Goal: Task Accomplishment & Management: Complete application form

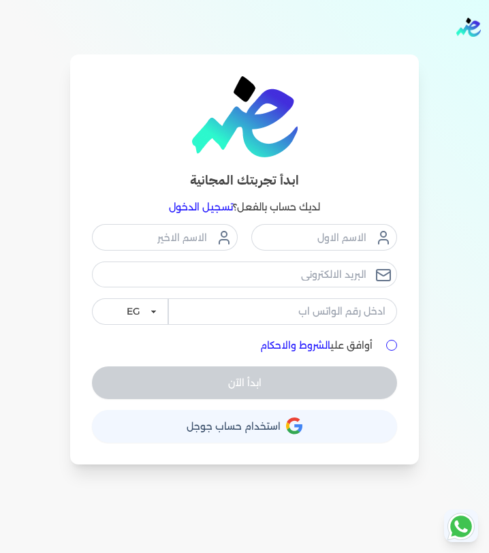
click at [195, 208] on link "تسجيل الدخول" at bounding box center [201, 207] width 64 height 12
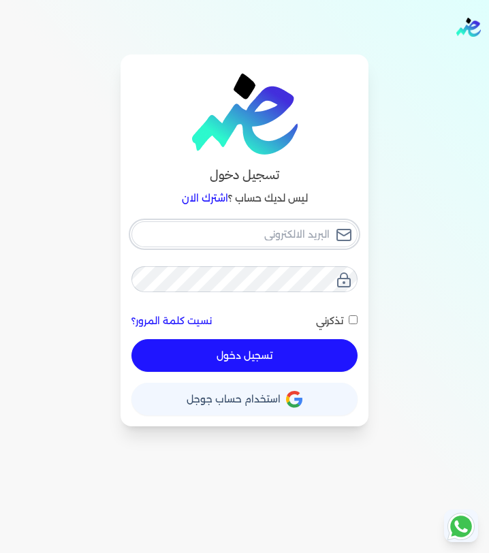
type input "[EMAIL_ADDRESS][DOMAIN_NAME]"
checkbox input "false"
click at [251, 238] on input "[EMAIL_ADDRESS][DOMAIN_NAME]" at bounding box center [244, 234] width 226 height 26
type input "[EMAIL_ADDRESS][DOMAIN_NAME]"
click at [270, 356] on button "تسجيل دخول" at bounding box center [244, 355] width 226 height 33
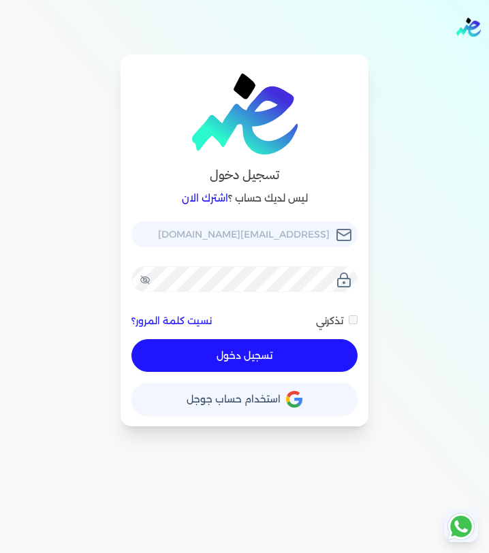
checkbox input "false"
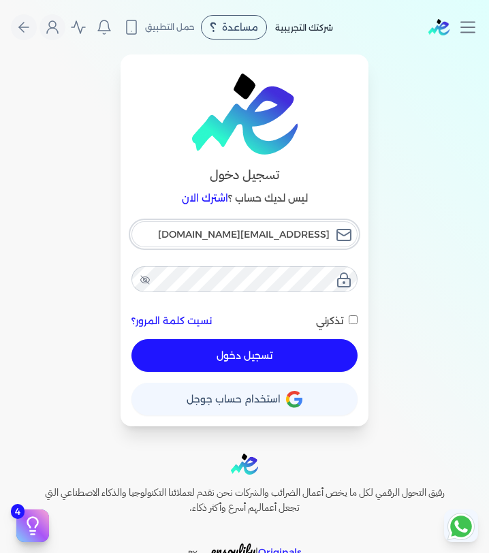
type input "[EMAIL_ADDRESS][DOMAIN_NAME]"
checkbox input "false"
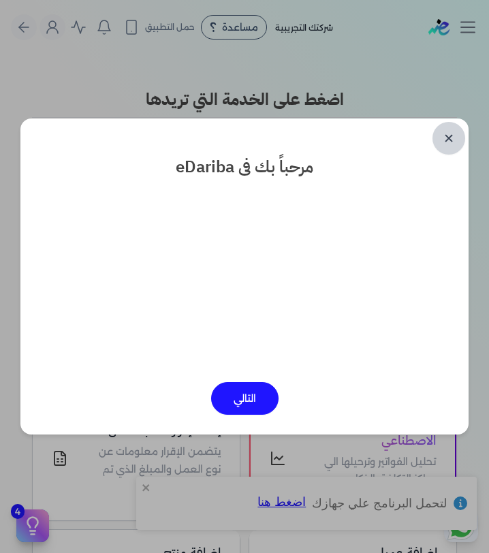
click at [449, 127] on link "✕" at bounding box center [448, 138] width 33 height 33
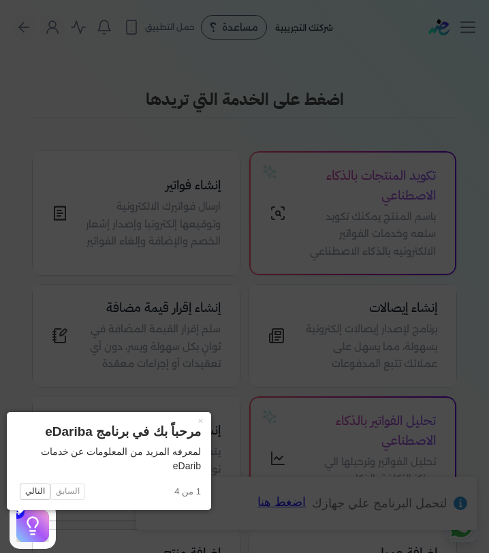
click at [440, 116] on icon at bounding box center [244, 276] width 489 height 553
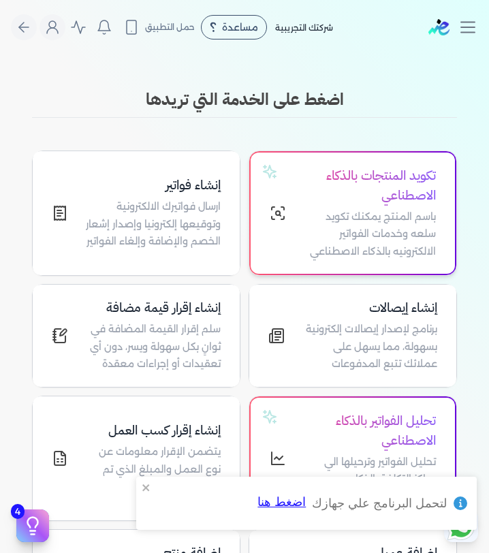
click at [316, 217] on p "باسم المنتج يمكنك تكويد سلعه وخدمات الفواتير الالكترونيه بالذكاء الاصطناعي" at bounding box center [368, 234] width 133 height 52
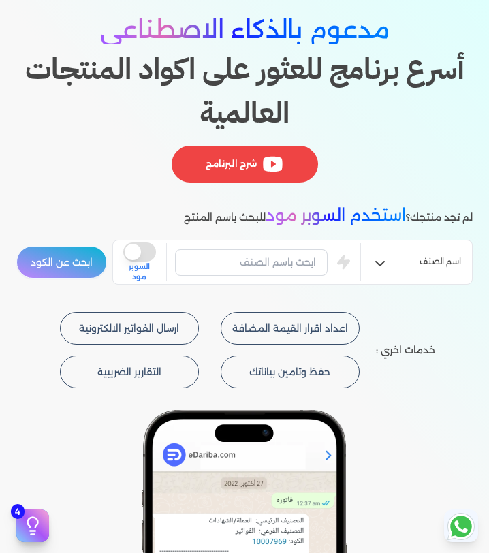
scroll to position [109, 0]
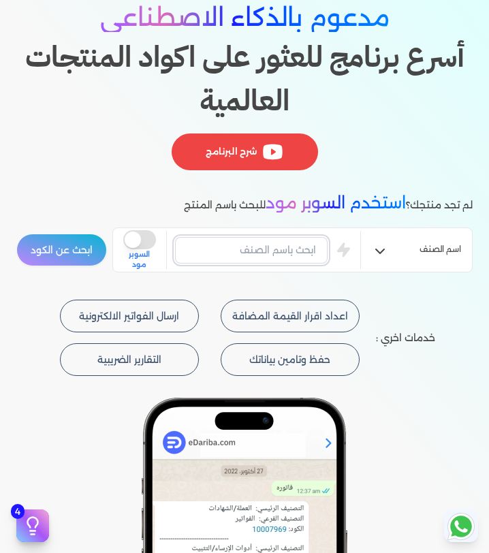
click at [291, 253] on input "text" at bounding box center [251, 250] width 153 height 26
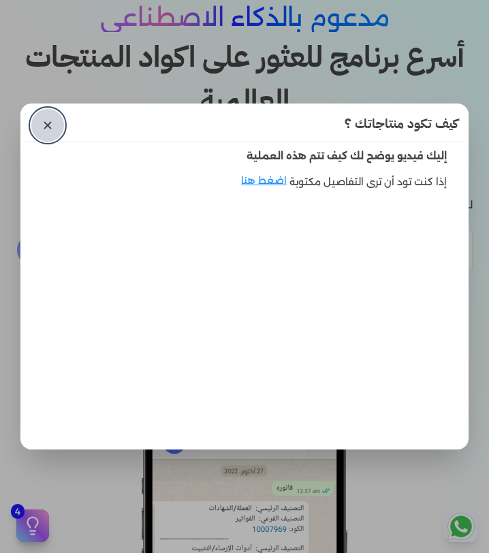
click at [54, 123] on link "✕" at bounding box center [47, 125] width 33 height 33
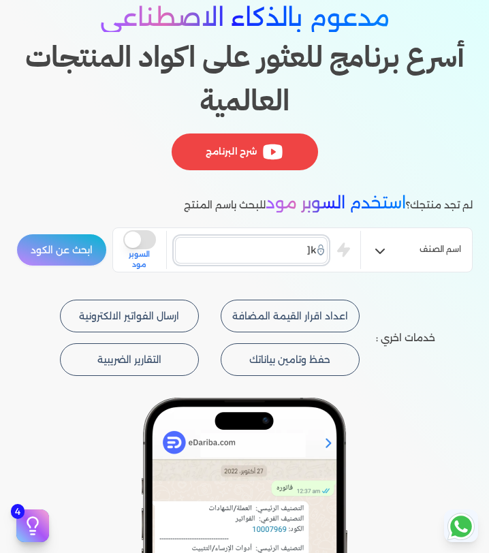
type input "k"
type input "نجيل صناعي"
click at [16, 234] on button "ابحث عن الكود" at bounding box center [61, 250] width 91 height 33
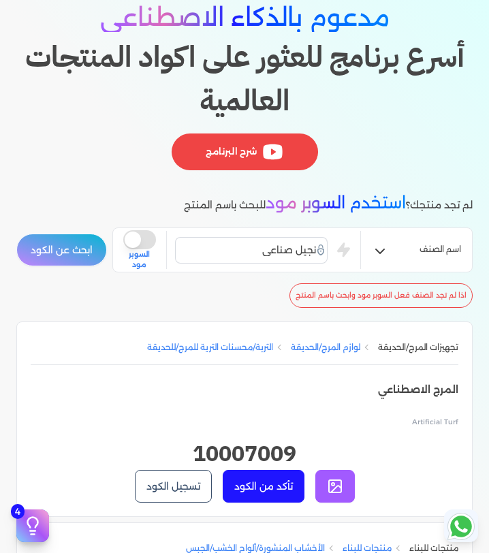
click at [149, 240] on button "is super mode" at bounding box center [139, 239] width 33 height 19
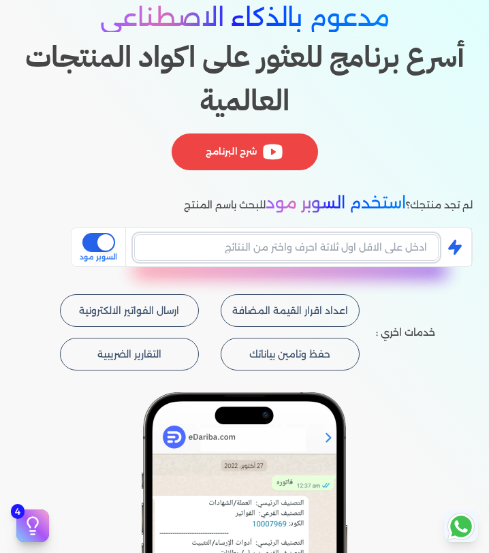
click at [232, 244] on input "text" at bounding box center [286, 247] width 304 height 26
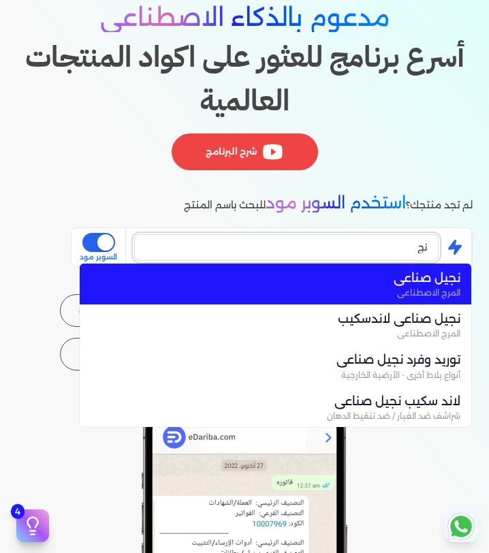
type input "ن"
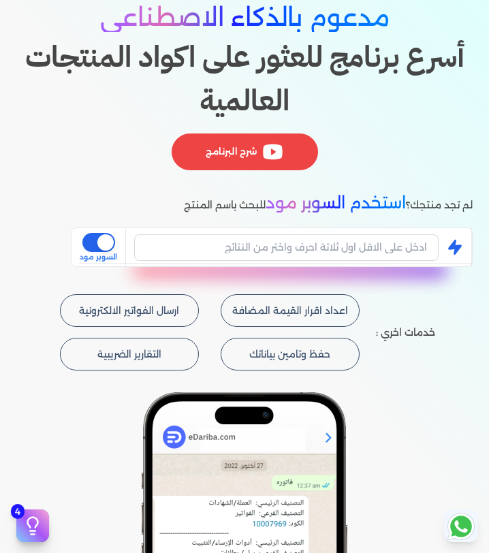
click at [98, 240] on button "is super mode" at bounding box center [98, 242] width 33 height 19
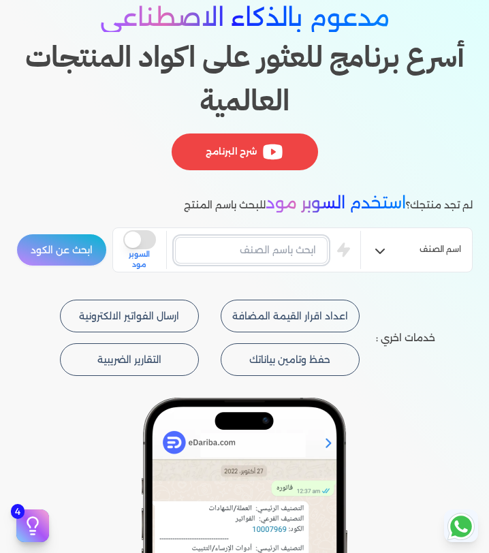
click at [274, 252] on input "text" at bounding box center [251, 250] width 153 height 26
click at [88, 240] on button "ابحث عن الكود" at bounding box center [61, 250] width 91 height 33
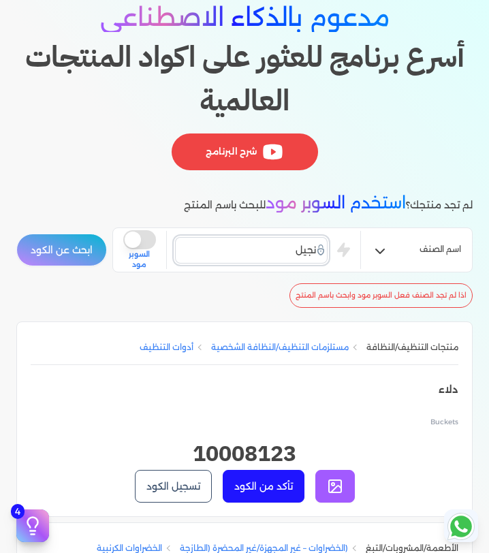
click at [255, 246] on input "نجيل" at bounding box center [251, 250] width 153 height 26
type input "ن"
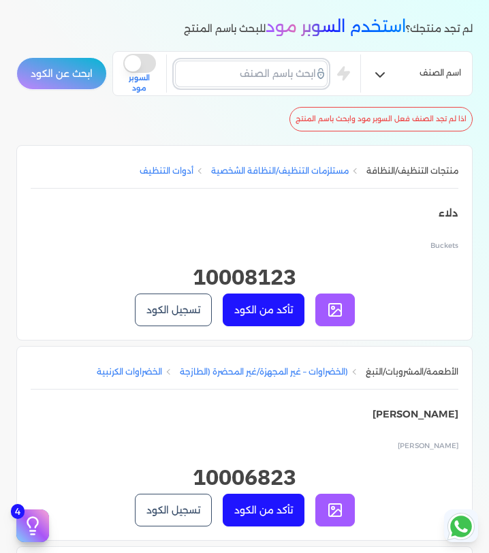
scroll to position [0, 0]
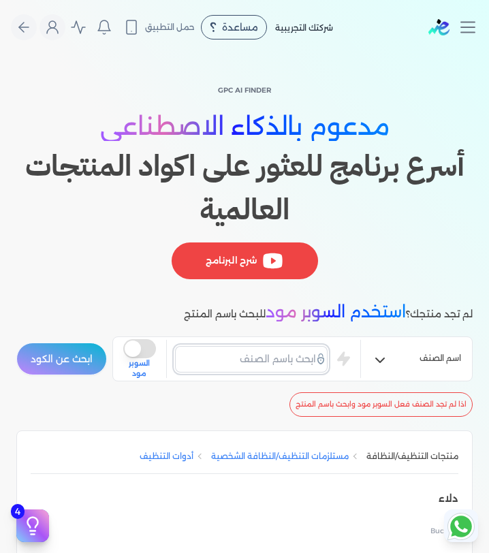
click at [275, 362] on input "text" at bounding box center [251, 359] width 153 height 26
type input "كرسي"
click at [16, 343] on button "ابحث عن الكود" at bounding box center [61, 359] width 91 height 33
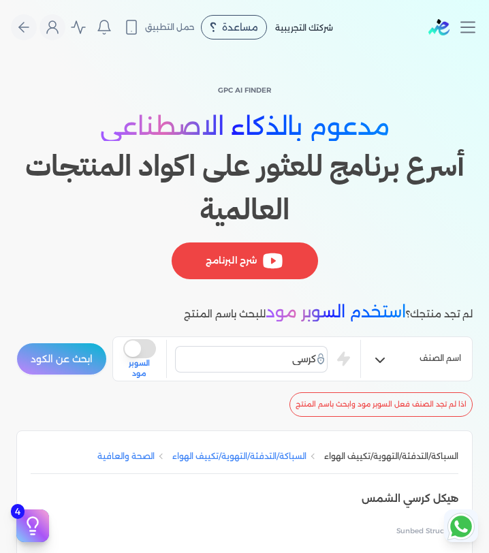
click at [363, 434] on li "السباكة/التدفئة/التهوية/تكييف الهواء السباكة/التدفئة/التهوية/تكييف الهواء الصحة…" at bounding box center [244, 527] width 456 height 195
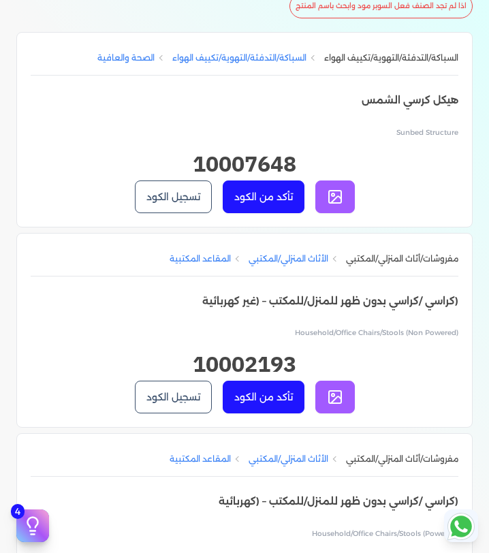
scroll to position [354, 0]
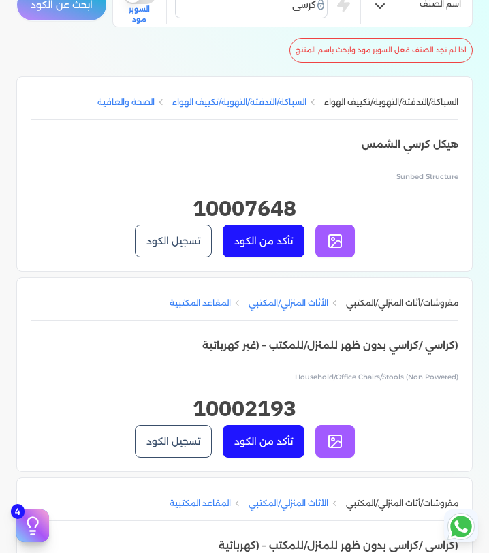
click at [171, 251] on button "تسجيل الكود" at bounding box center [173, 241] width 77 height 33
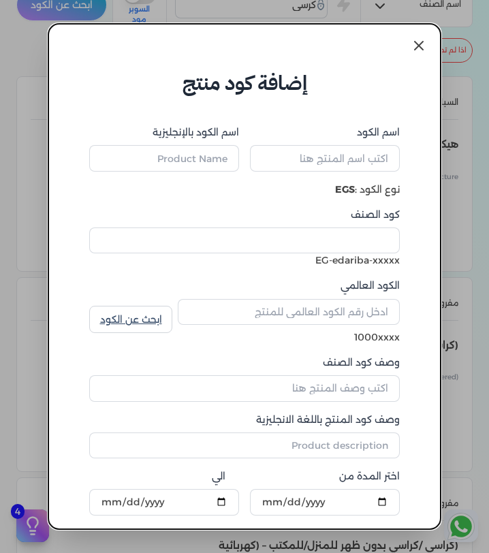
type input "هيكل كرسي الشمس"
type input "Sunbed Structure"
type input "10007648"
type input "الصحة والعافية"
type input "Health and Wellness"
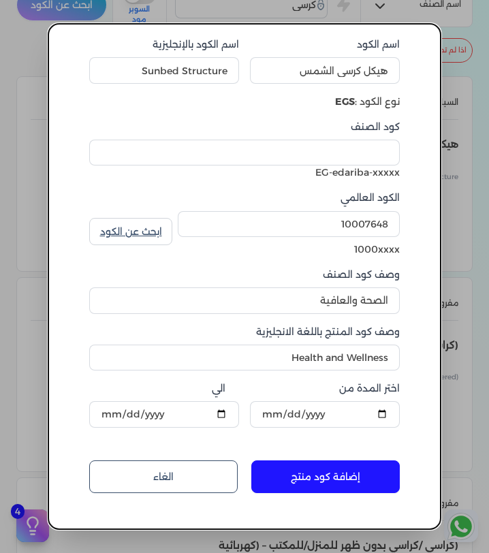
scroll to position [92, 0]
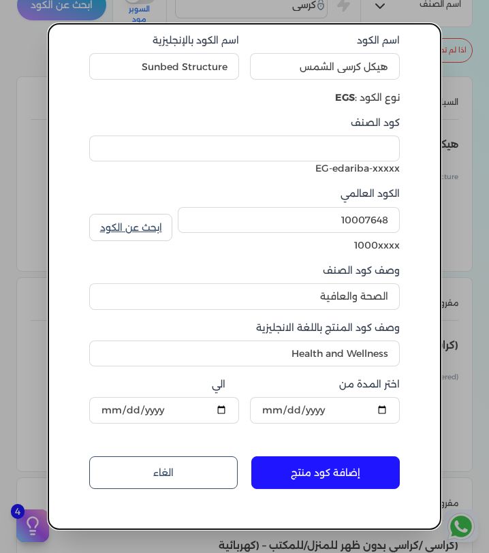
click at [231, 459] on link "الغاء" at bounding box center [163, 472] width 148 height 33
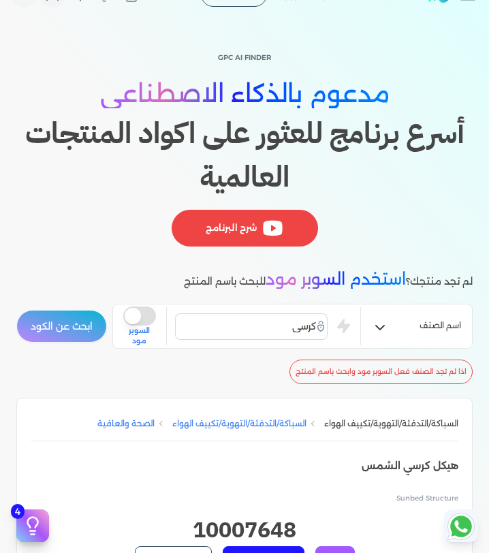
scroll to position [0, 0]
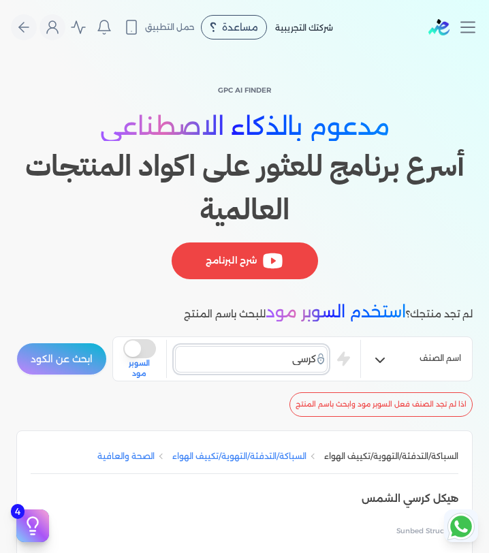
click at [273, 366] on input "كرسي" at bounding box center [251, 359] width 153 height 26
click at [139, 352] on button "is super mode" at bounding box center [139, 348] width 33 height 19
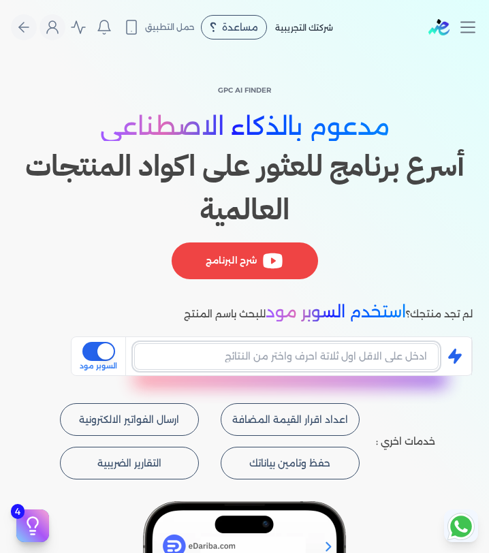
click at [317, 349] on input "text" at bounding box center [286, 356] width 304 height 26
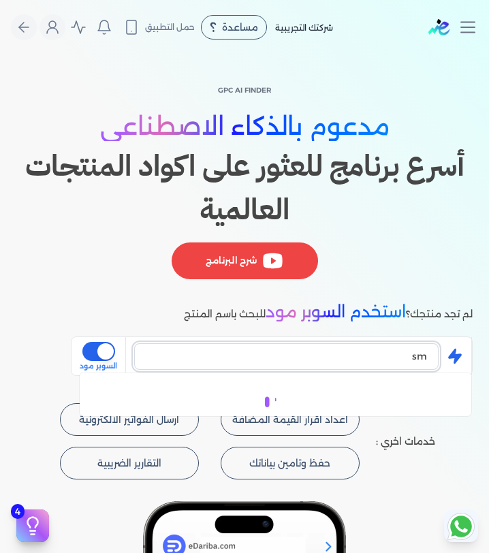
type input "s"
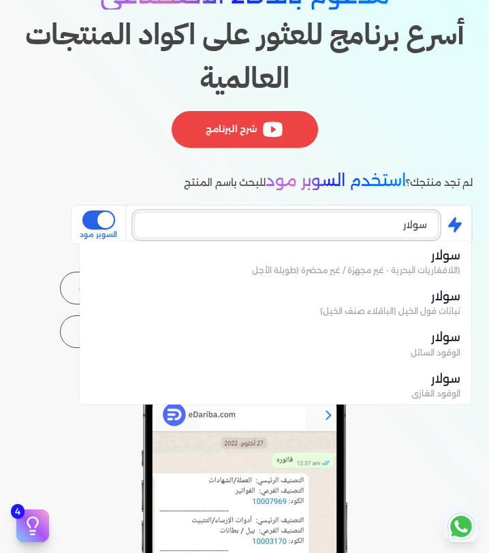
type input "سولار"
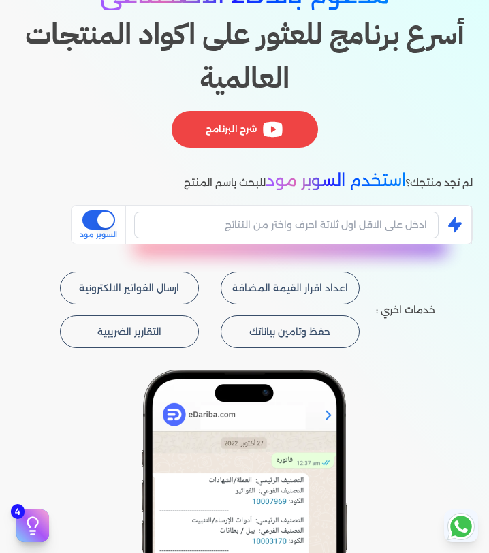
click at [108, 215] on button "is super mode" at bounding box center [98, 219] width 33 height 19
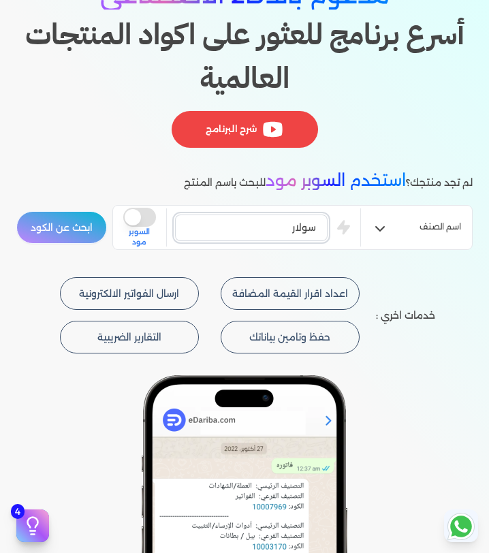
click at [300, 231] on input "سولار" at bounding box center [251, 228] width 153 height 26
type input "س"
click at [16, 211] on button "ابحث عن الكود" at bounding box center [61, 227] width 91 height 33
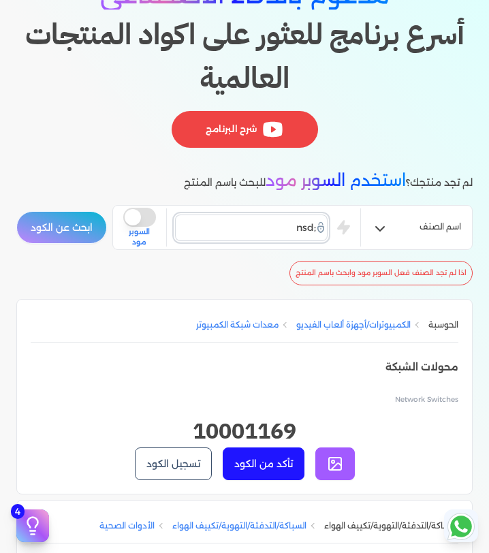
click at [304, 227] on input ";nsd" at bounding box center [251, 228] width 153 height 26
click at [16, 211] on button "ابحث عن الكود" at bounding box center [61, 227] width 91 height 33
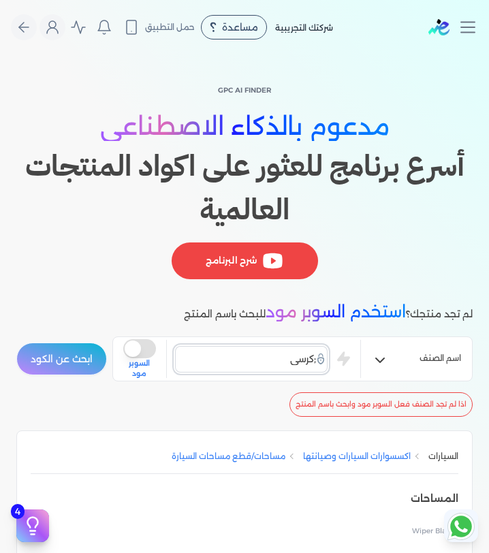
click at [313, 363] on input ";كرسي" at bounding box center [251, 359] width 153 height 26
type input "كرسي"
click at [16, 343] on button "ابحث عن الكود" at bounding box center [61, 359] width 91 height 33
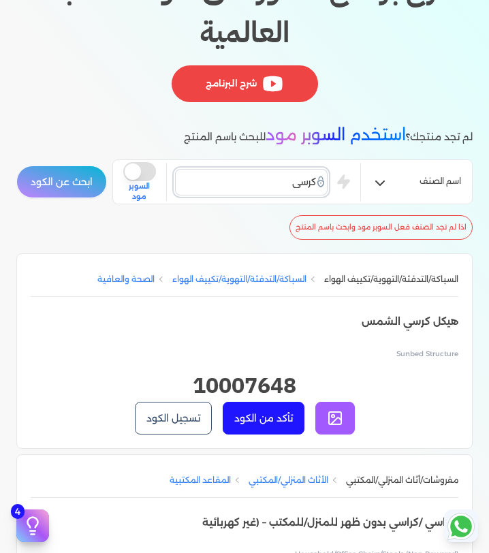
scroll to position [183, 0]
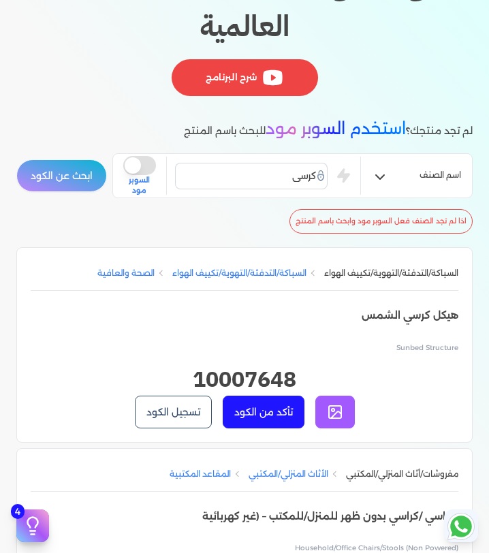
click at [339, 363] on h2 "10007648" at bounding box center [245, 379] width 428 height 33
click at [355, 364] on h2 "10007648" at bounding box center [245, 379] width 428 height 33
click at [104, 360] on li "السباكة/التدفئة/التهوية/تكييف الهواء السباكة/التدفئة/التهوية/تكييف الهواء الصحة…" at bounding box center [244, 344] width 456 height 195
click at [256, 420] on button "تأكد من الكود" at bounding box center [264, 412] width 82 height 33
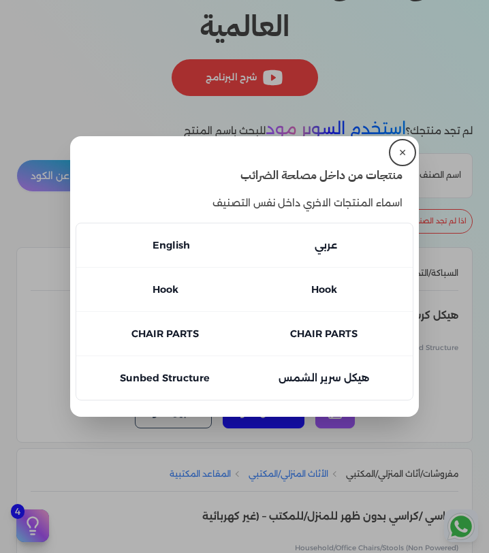
click at [283, 430] on button "close" at bounding box center [244, 276] width 489 height 553
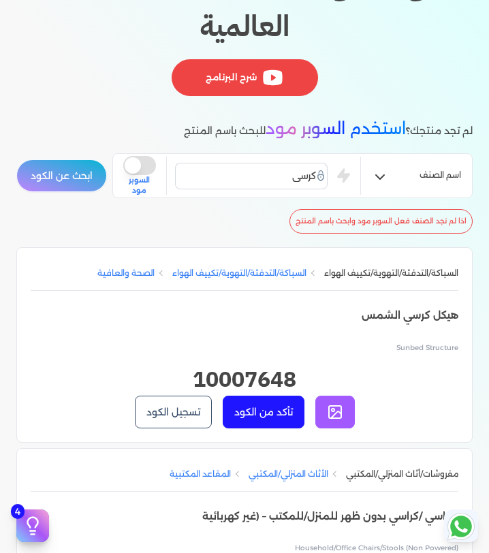
click at [326, 408] on link at bounding box center [334, 412] width 39 height 33
click at [178, 409] on button "تسجيل الكود" at bounding box center [173, 412] width 77 height 33
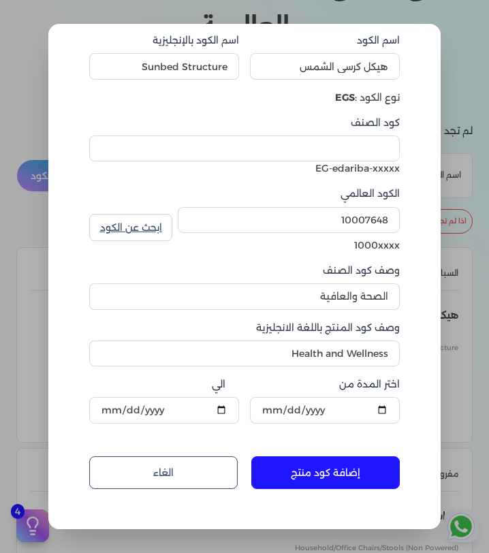
click at [460, 238] on dialog "إضافة كود منتج اسم الكود هيكل كرسي الشمس اسم الكود بالإنجليزية Sunbed Structure…" at bounding box center [244, 276] width 489 height 553
click at [202, 460] on link "الغاء" at bounding box center [163, 472] width 148 height 33
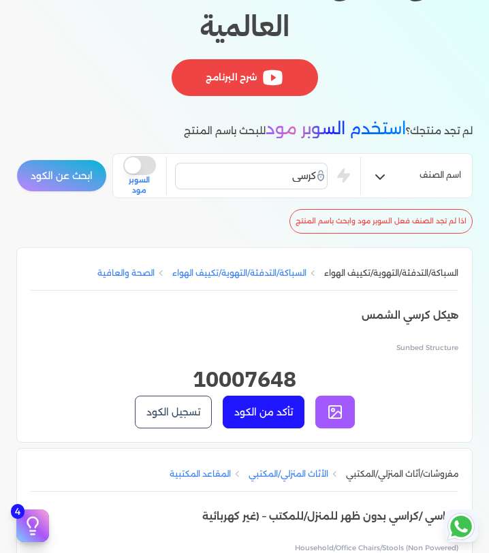
click at [276, 411] on button "تأكد من الكود" at bounding box center [264, 412] width 82 height 33
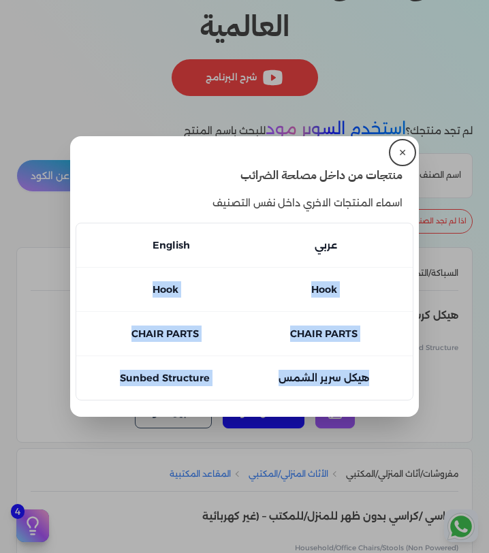
drag, startPoint x: 377, startPoint y: 242, endPoint x: 291, endPoint y: 390, distance: 170.6
click at [291, 400] on ul "English عربي Hook Hook عربي CHAIR PARTS CHAIR PARTS عربي Sunbed Structure هيكل …" at bounding box center [245, 312] width 338 height 178
click at [253, 381] on li "Sunbed Structure هيكل سرير الشمس عربي" at bounding box center [244, 377] width 336 height 44
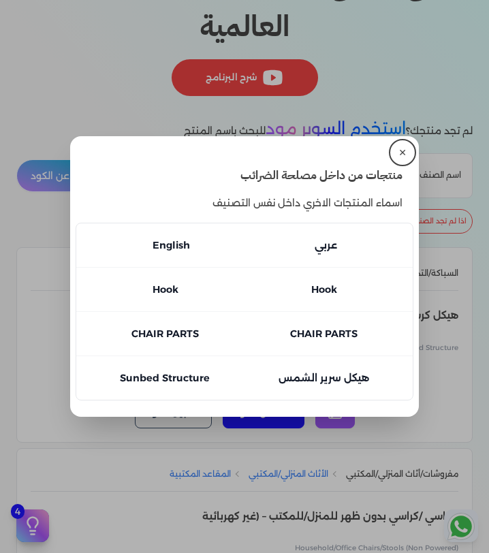
click at [402, 154] on button "✕" at bounding box center [403, 153] width 22 height 22
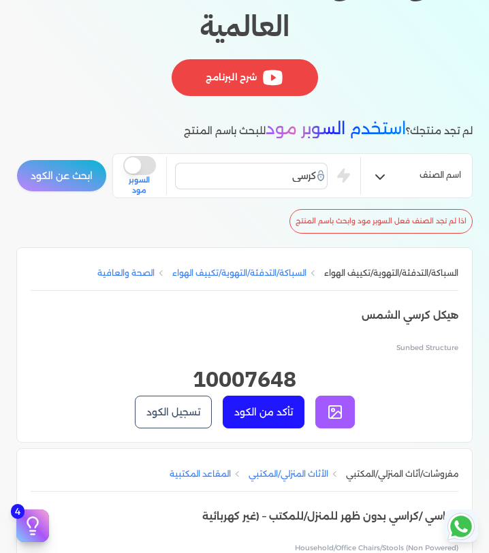
click at [338, 414] on icon at bounding box center [335, 412] width 16 height 16
click at [279, 412] on button "تأكد من الكود" at bounding box center [264, 412] width 82 height 33
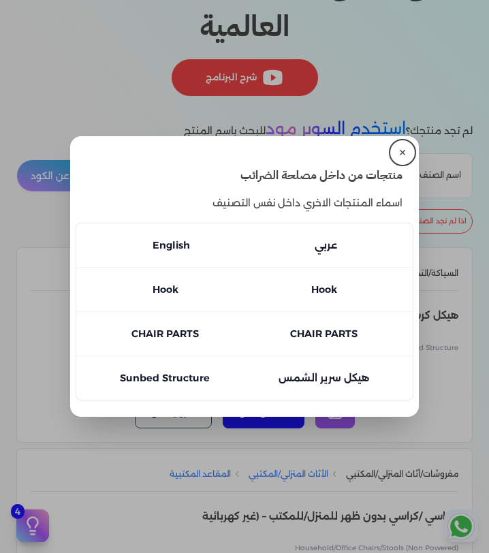
click at [404, 158] on button "✕" at bounding box center [403, 153] width 22 height 22
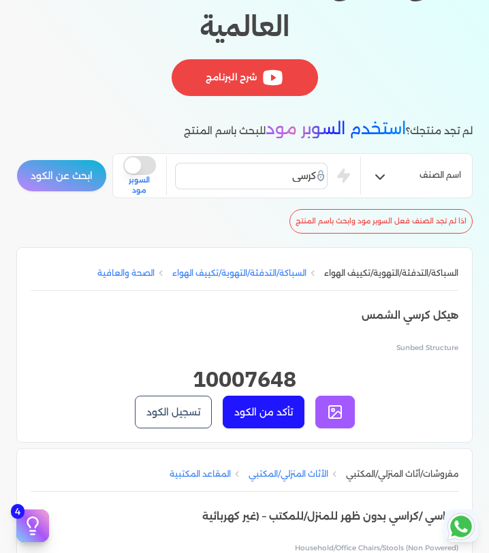
click at [189, 404] on button "تسجيل الكود" at bounding box center [173, 412] width 77 height 33
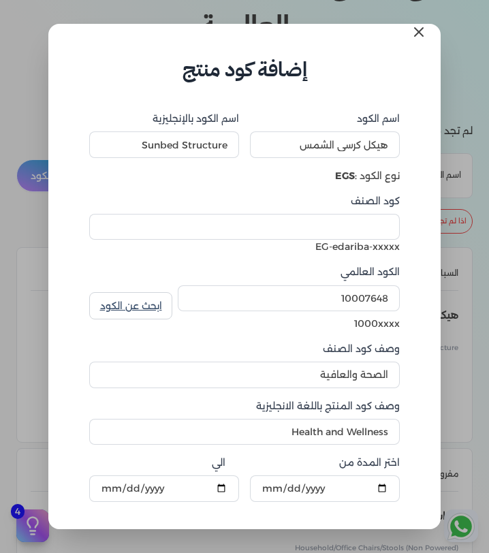
scroll to position [0, 0]
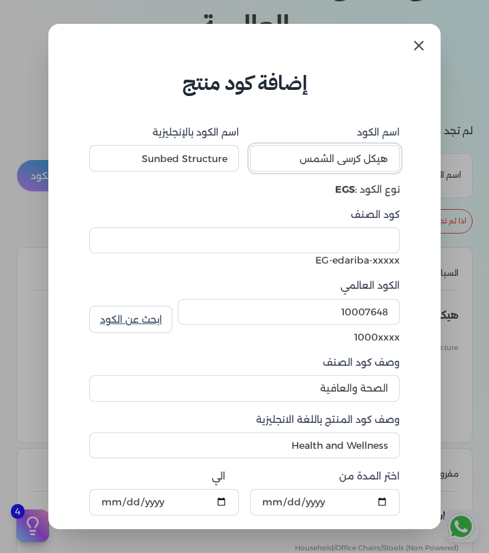
click at [360, 161] on input "هيكل كرسي الشمس" at bounding box center [325, 158] width 150 height 26
click at [300, 158] on input "هيكل كرسي الشمس" at bounding box center [325, 158] width 150 height 26
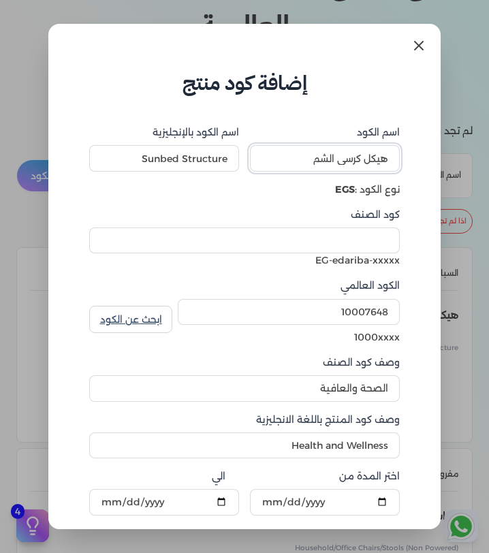
type input "هيكل كرسي الشم"
click at [153, 163] on input "Sunbed Structure" at bounding box center [164, 158] width 150 height 26
click at [225, 159] on input "Sunbed Structure" at bounding box center [164, 158] width 150 height 26
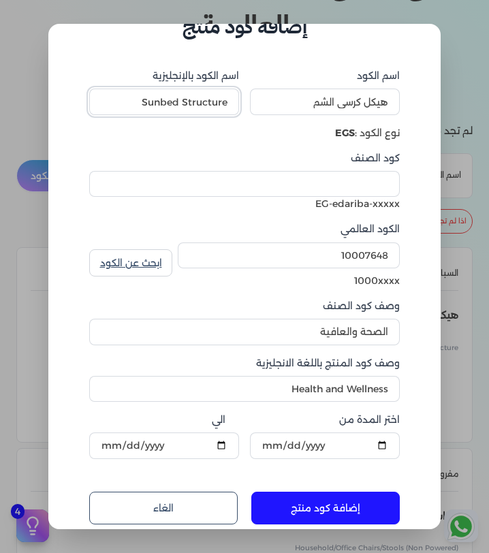
scroll to position [92, 0]
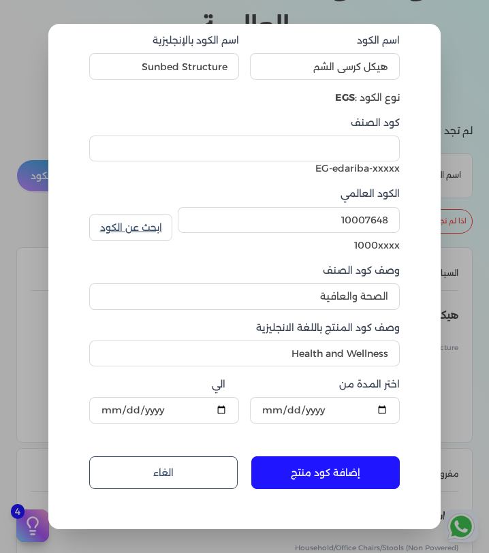
click at [456, 125] on dialog "إضافة كود منتج اسم الكود هيكل كرسي الشم اسم الكود بالإنجليزية Sunbed Structure …" at bounding box center [244, 276] width 489 height 553
click at [163, 479] on link "الغاء" at bounding box center [163, 472] width 148 height 33
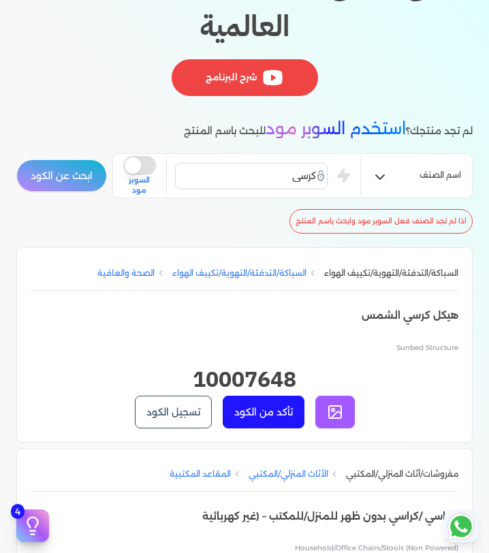
click at [285, 403] on button "تأكد من الكود" at bounding box center [264, 412] width 82 height 33
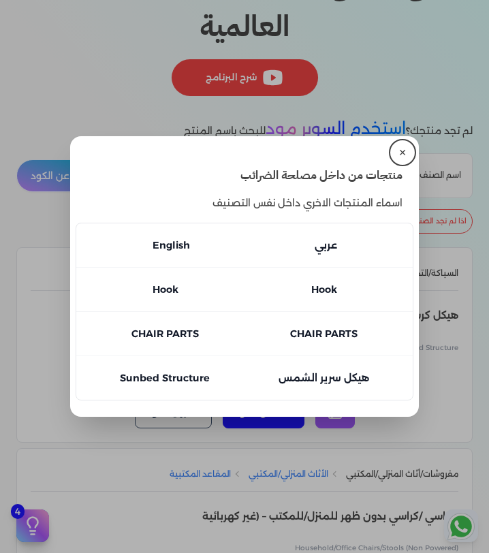
click at [401, 157] on button "✕" at bounding box center [403, 153] width 22 height 22
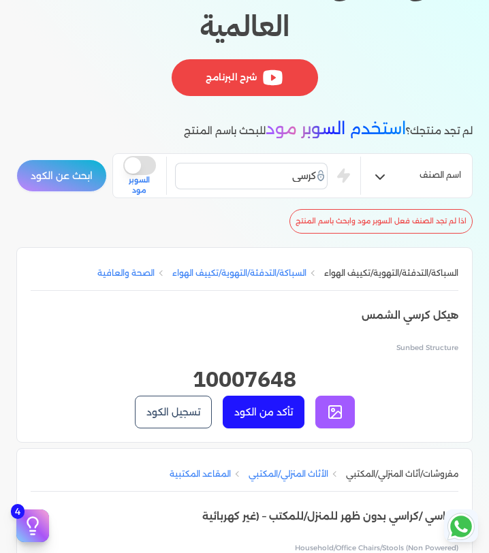
click at [193, 406] on button "تسجيل الكود" at bounding box center [173, 412] width 77 height 33
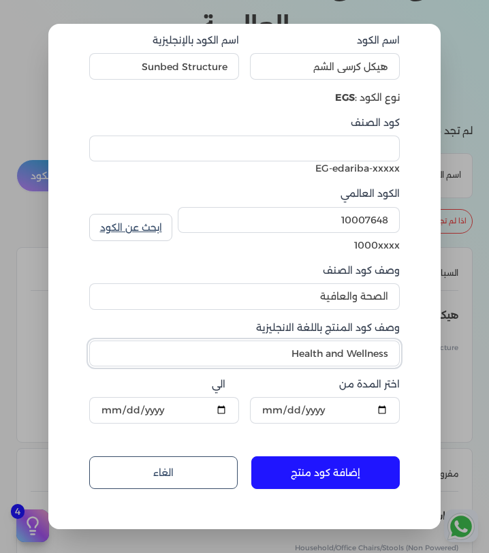
click at [379, 356] on input "Health and Wellness" at bounding box center [244, 353] width 311 height 26
type input "Health and Wellnetgyss"
click at [379, 138] on input "كود الصنف" at bounding box center [244, 149] width 311 height 26
click at [387, 222] on div "الكود العالمي 10007648" at bounding box center [289, 213] width 222 height 52
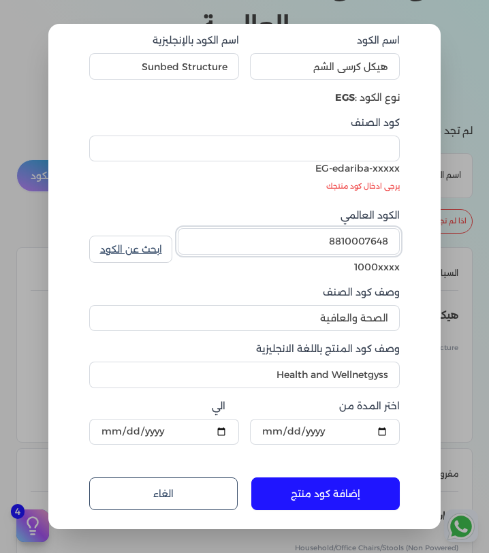
type input "10007648"
click at [301, 326] on input "الصحة والعافية" at bounding box center [244, 318] width 311 height 26
click at [319, 156] on input "كود الصنف" at bounding box center [244, 149] width 311 height 26
click at [462, 232] on dialog "إضافة كود منتج اسم الكود هيكل كرسي الشم اسم الكود بالإنجليزية Sunbed Structure …" at bounding box center [244, 276] width 489 height 553
click at [204, 511] on form "اسم الكود هيكل كرسي الشم اسم الكود بالإنجليزية Sunbed Structure نوع الكود : EGS…" at bounding box center [245, 265] width 338 height 518
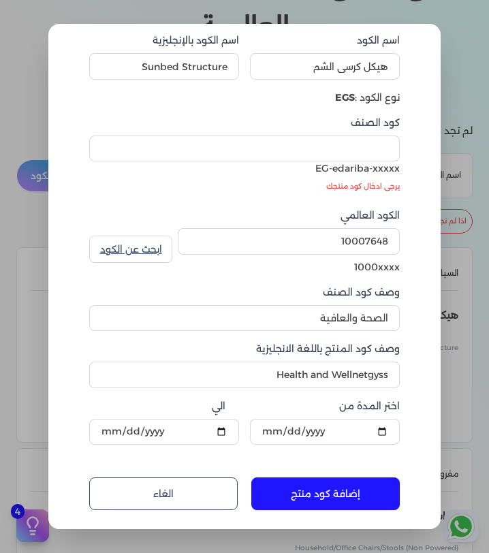
click at [201, 499] on link "الغاء" at bounding box center [163, 493] width 148 height 33
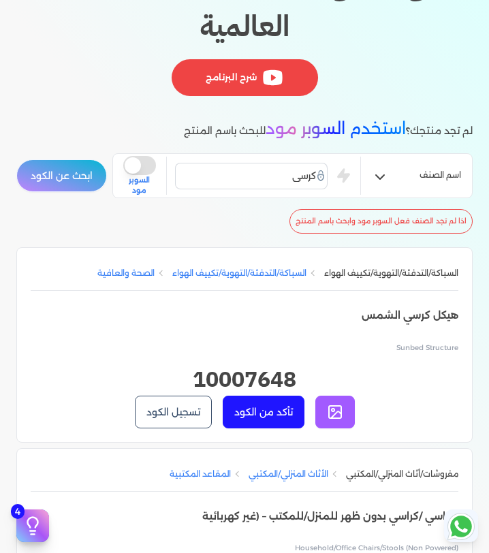
click at [256, 402] on button "تأكد من الكود" at bounding box center [264, 412] width 82 height 33
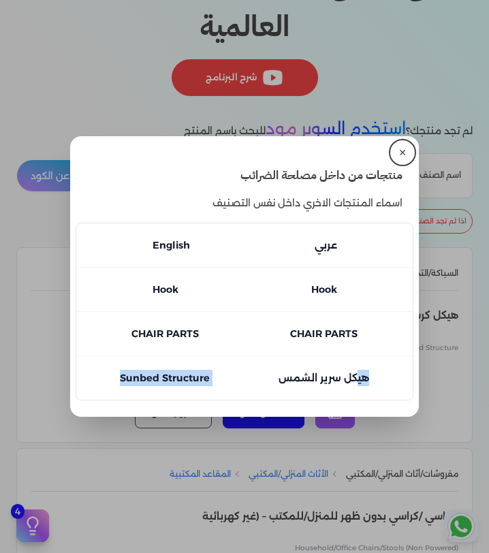
drag, startPoint x: 118, startPoint y: 383, endPoint x: 377, endPoint y: 362, distance: 259.0
click at [377, 362] on li "Sunbed Structure هيكل سرير الشمس عربي" at bounding box center [244, 377] width 336 height 44
click at [421, 373] on button "close" at bounding box center [244, 276] width 489 height 553
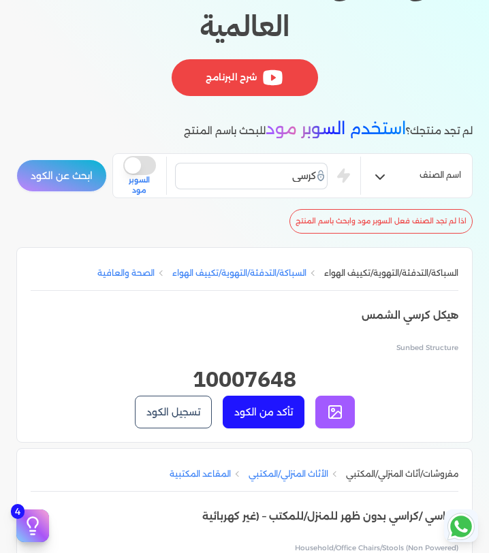
click at [192, 409] on button "تسجيل الكود" at bounding box center [173, 412] width 77 height 33
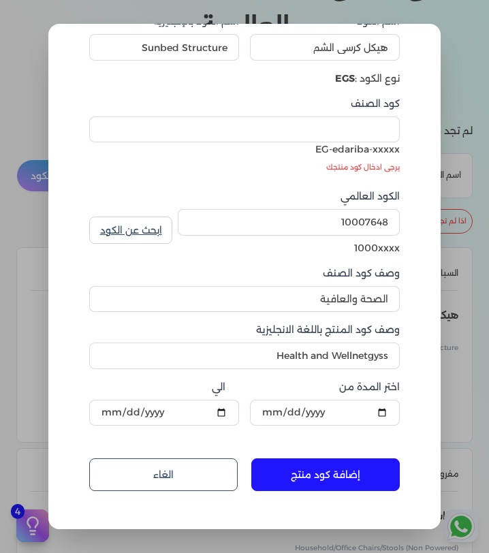
scroll to position [114, 0]
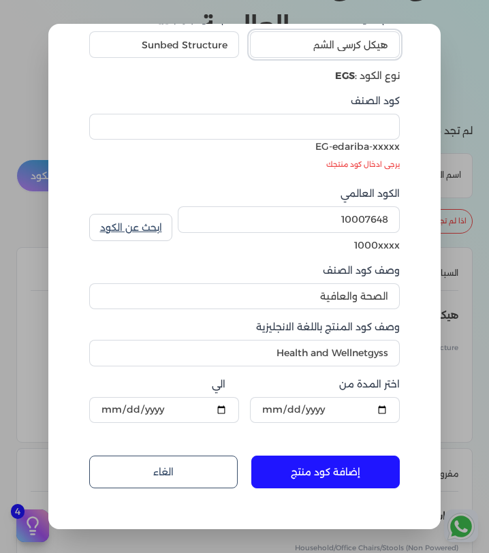
click at [308, 46] on input "هيكل كرسي الشم" at bounding box center [325, 44] width 150 height 26
type input "هيكل كرسي الشتتال"
click at [447, 99] on dialog "إضافة كود منتج اسم الكود هيكل كرسي الشتتال اسم الكود بالإنجليزية Sunbed Structu…" at bounding box center [244, 276] width 489 height 553
click at [415, 98] on div "إضافة كود منتج اسم الكود هيكل كرسي الشتتال اسم الكود بالإنجليزية Sunbed Structu…" at bounding box center [244, 276] width 392 height 505
click at [368, 133] on input "كود الصنف" at bounding box center [244, 127] width 311 height 26
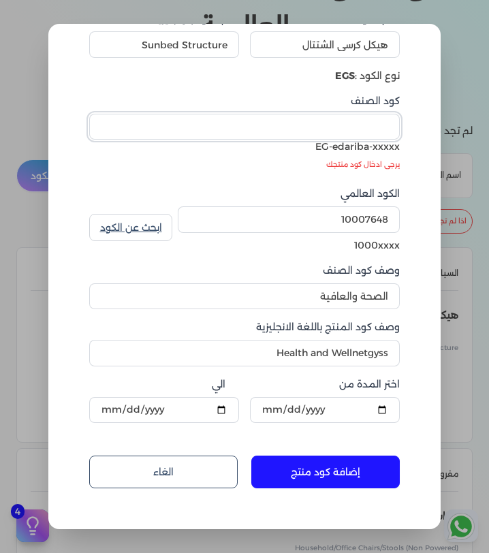
type input "١"
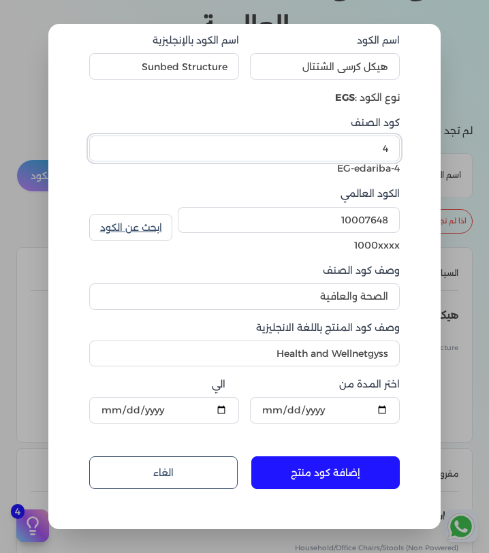
type input "4"
click at [425, 209] on div "إضافة كود منتج اسم الكود هيكل كرسي الشتتال اسم الكود بالإنجليزية Sunbed Structu…" at bounding box center [244, 276] width 392 height 505
click at [298, 65] on input "هيكل كرسي الشتتال" at bounding box center [325, 66] width 150 height 26
click at [349, 470] on button "إضافة كود منتج" at bounding box center [325, 472] width 148 height 33
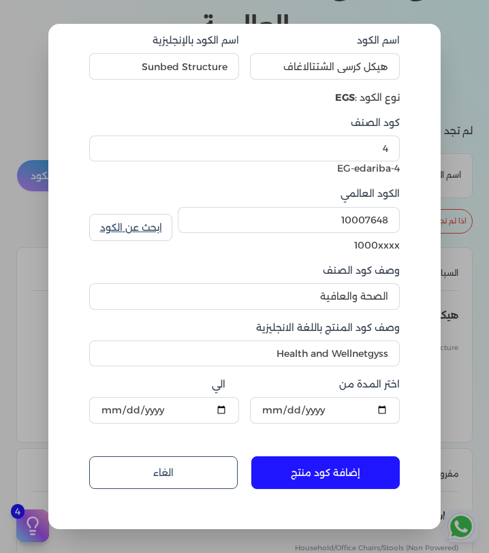
click at [349, 470] on button "إضافة كود منتج" at bounding box center [325, 472] width 148 height 33
click at [389, 218] on input "10007648" at bounding box center [289, 220] width 222 height 26
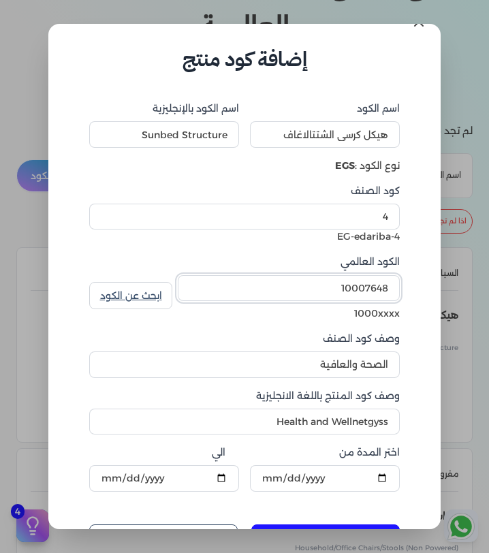
scroll to position [13, 0]
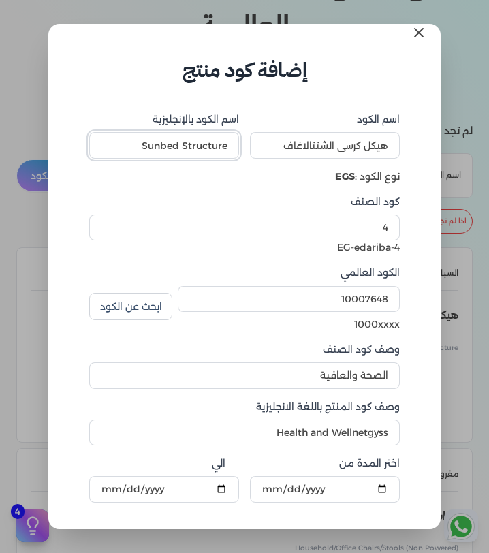
drag, startPoint x: 155, startPoint y: 145, endPoint x: 397, endPoint y: 148, distance: 241.8
click at [398, 148] on div "اسم الكود هيكل كرسي الشتتالاغاف اسم الكود بالإنجليزية Sunbed Structure" at bounding box center [244, 135] width 311 height 46
click at [397, 148] on input "هيكل كرسي الشتتالاغاف" at bounding box center [325, 145] width 150 height 26
click at [413, 37] on icon at bounding box center [419, 33] width 16 height 16
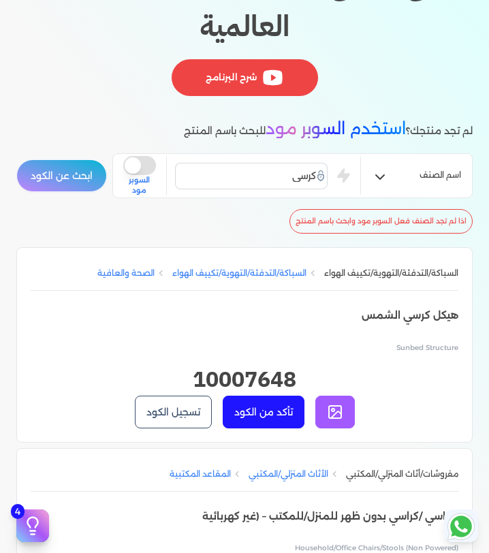
click at [281, 414] on button "تأكد من الكود" at bounding box center [264, 412] width 82 height 33
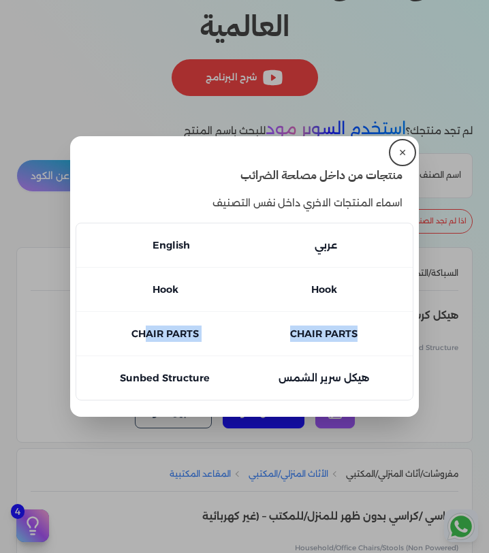
drag, startPoint x: 364, startPoint y: 334, endPoint x: 148, endPoint y: 334, distance: 215.9
click at [148, 334] on li "CHAIR PARTS CHAIR PARTS عربي" at bounding box center [244, 333] width 336 height 44
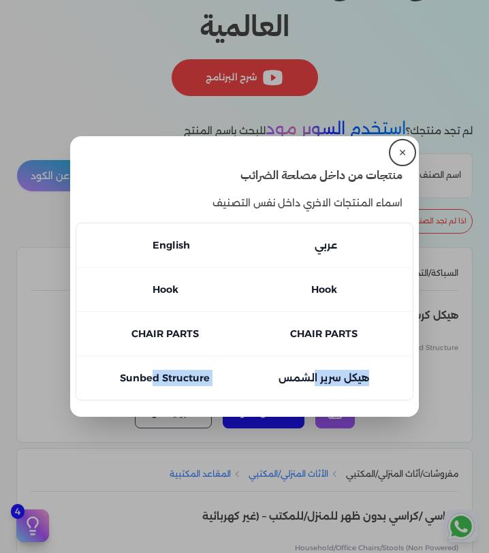
drag, startPoint x: 152, startPoint y: 379, endPoint x: 313, endPoint y: 377, distance: 161.4
click at [313, 377] on li "Sunbed Structure هيكل سرير الشمس عربي" at bounding box center [244, 377] width 336 height 44
click at [471, 329] on button "close" at bounding box center [244, 276] width 489 height 553
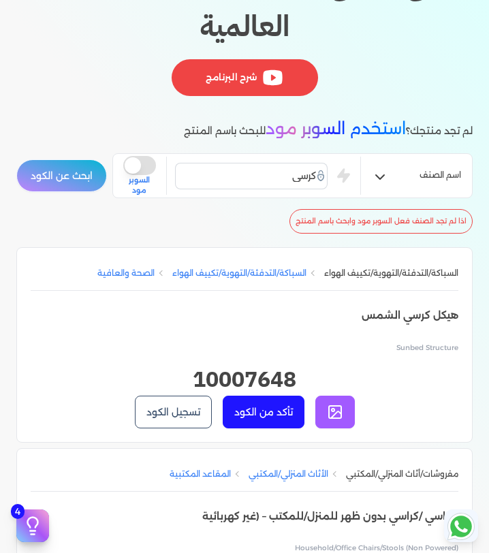
click at [165, 409] on button "تسجيل الكود" at bounding box center [173, 412] width 77 height 33
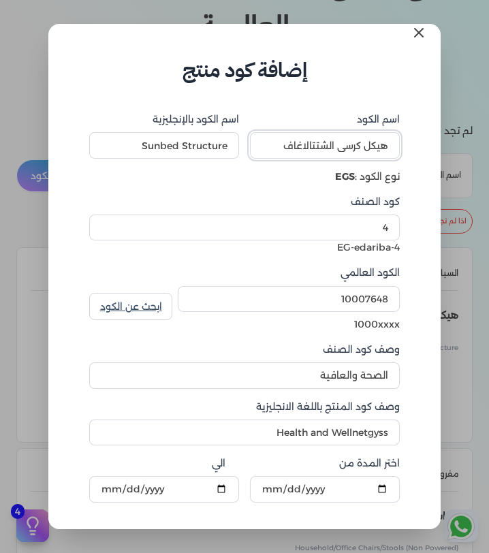
click at [272, 143] on input "هيكل كرسي الشتتالاغاف" at bounding box center [325, 145] width 150 height 26
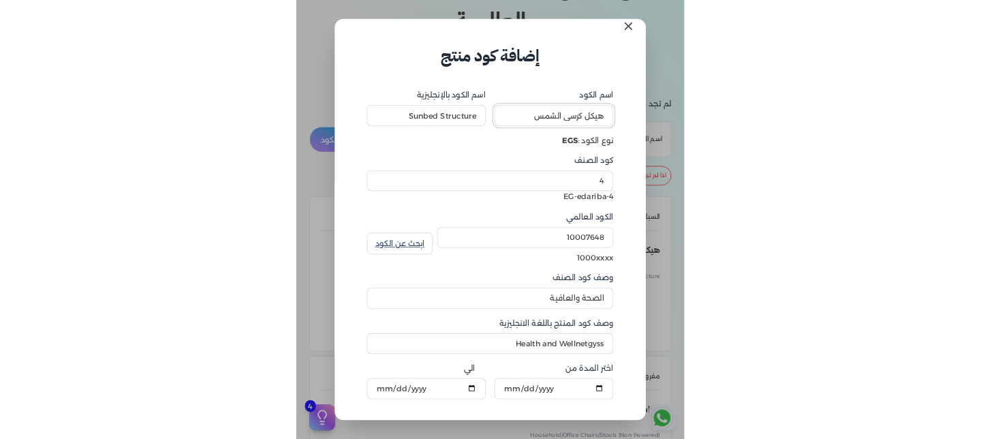
scroll to position [92, 0]
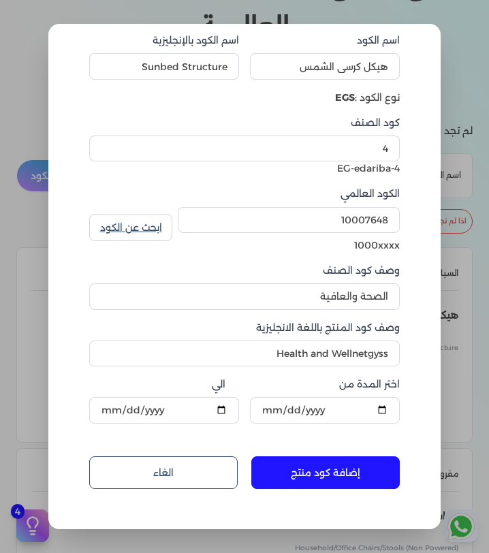
click at [328, 473] on button "إضافة كود منتج" at bounding box center [325, 472] width 148 height 33
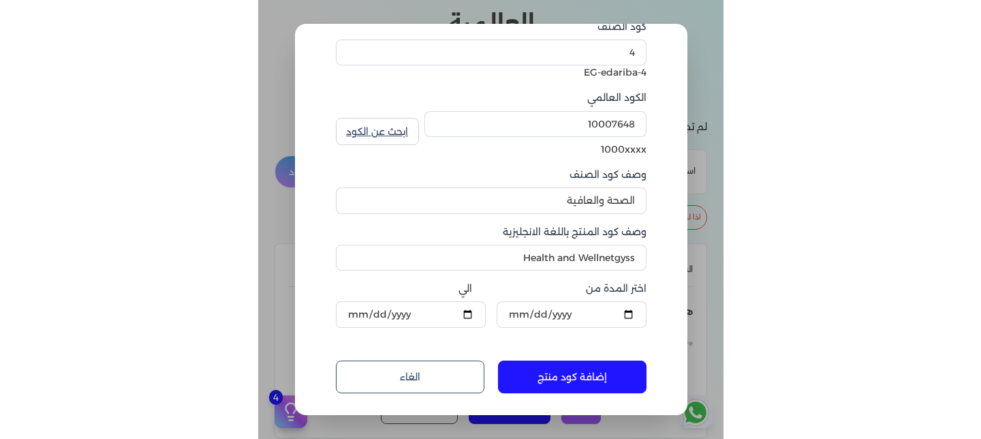
scroll to position [206, 0]
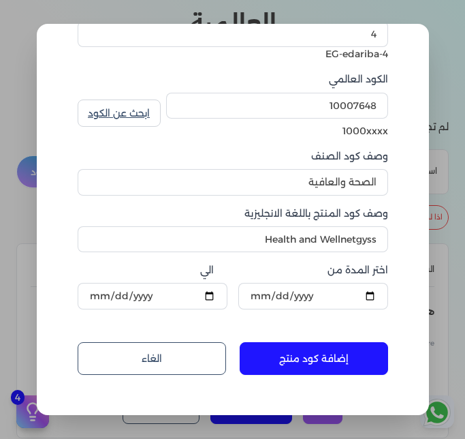
click at [332, 354] on button "إضافة كود منتج" at bounding box center [314, 358] width 148 height 33
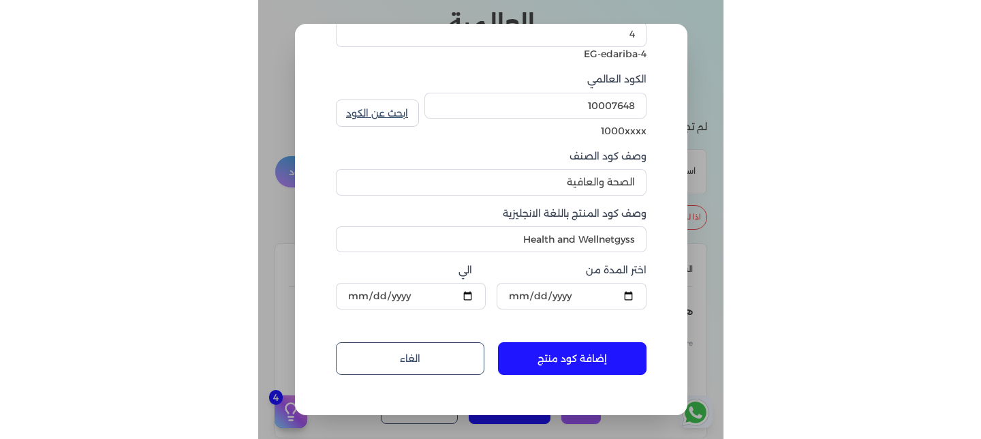
scroll to position [217, 0]
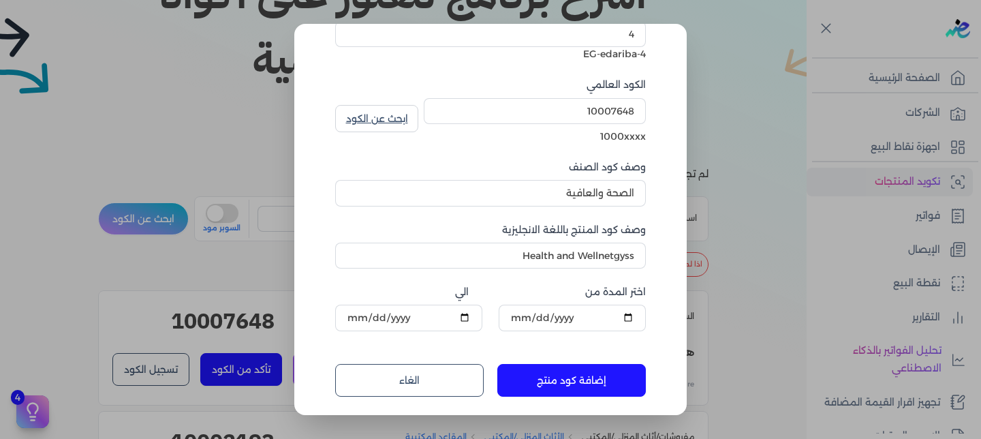
click at [326, 189] on form "اسم الكود هيكل كرسي الشمس اسم الكود بالإنجليزية Sunbed Structure نوع الكود : EG…" at bounding box center [490, 145] width 338 height 528
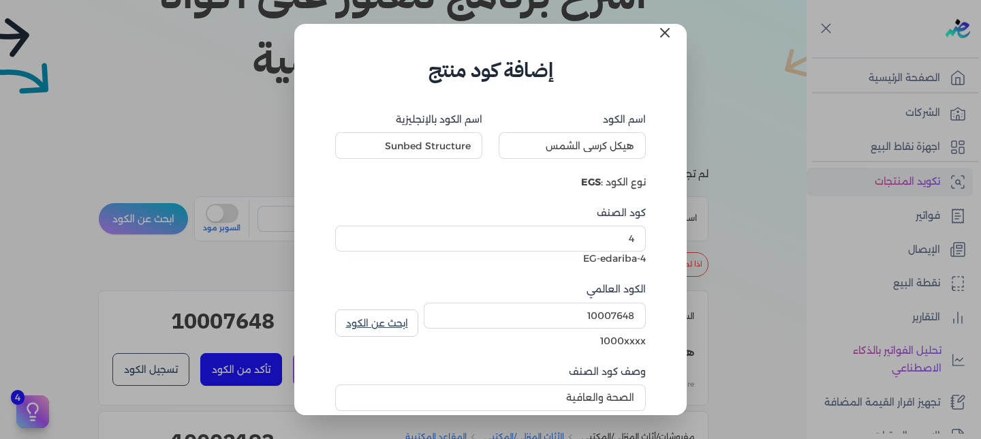
scroll to position [0, 0]
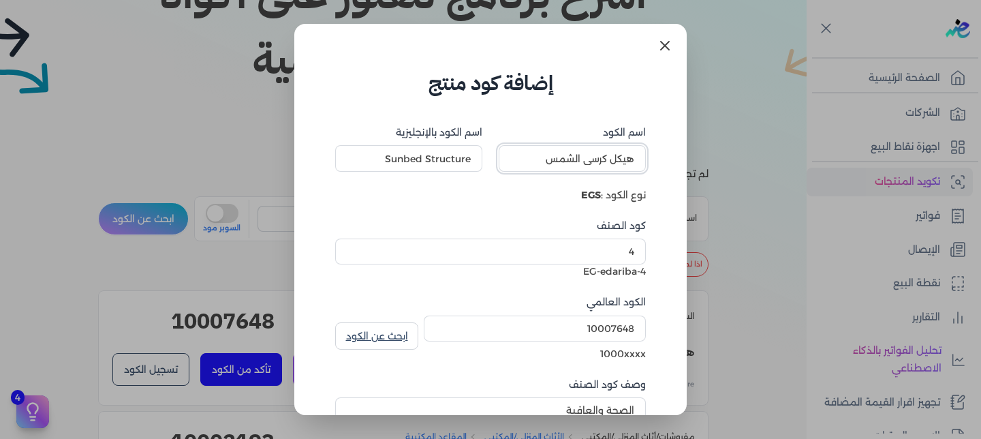
click at [488, 157] on input "هيكل كرسي الشمس" at bounding box center [571, 158] width 147 height 26
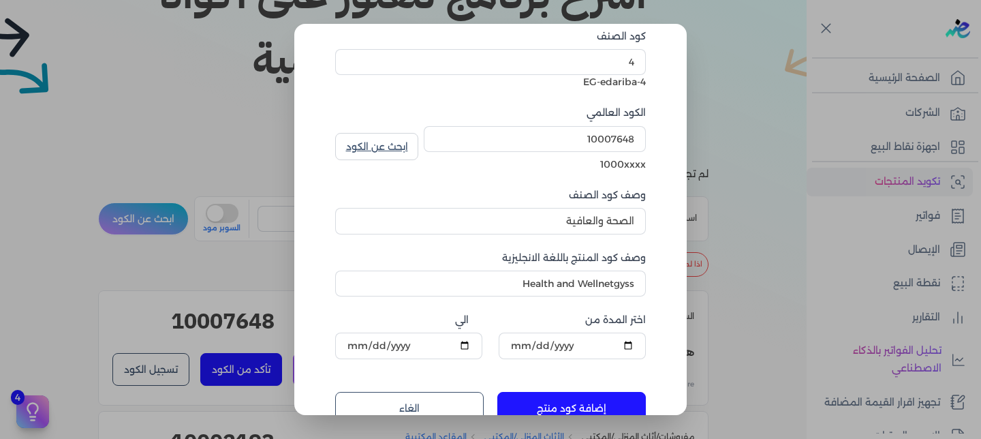
scroll to position [193, 0]
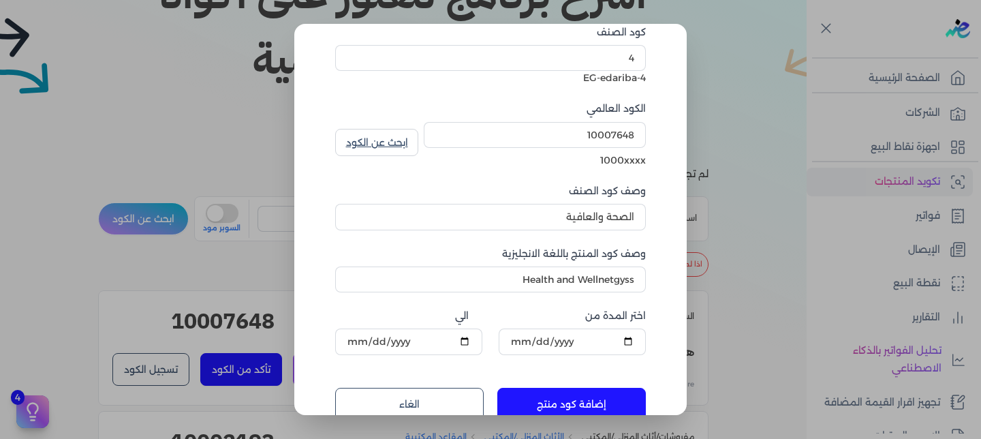
type input "هيكل كرسي لدفبديب"
click at [464, 394] on link "الغاء" at bounding box center [409, 403] width 148 height 33
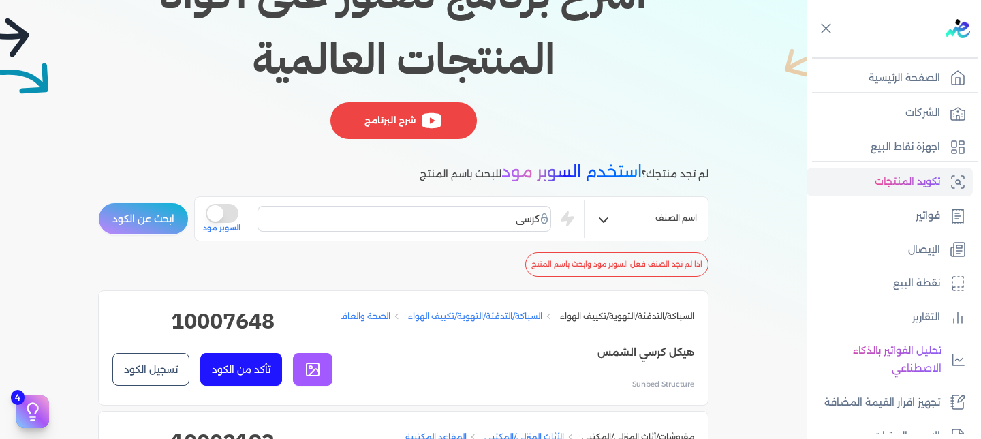
click at [247, 366] on button "تأكد من الكود" at bounding box center [241, 369] width 82 height 33
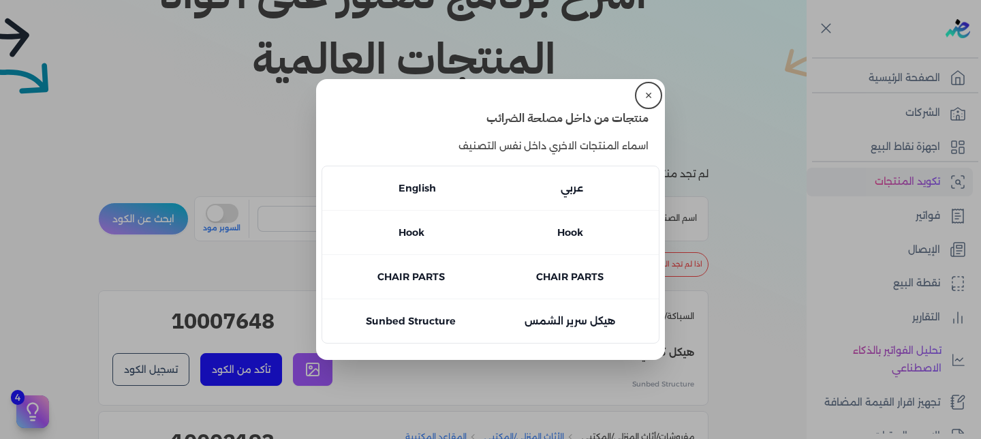
click at [488, 83] on button "close" at bounding box center [490, 219] width 981 height 439
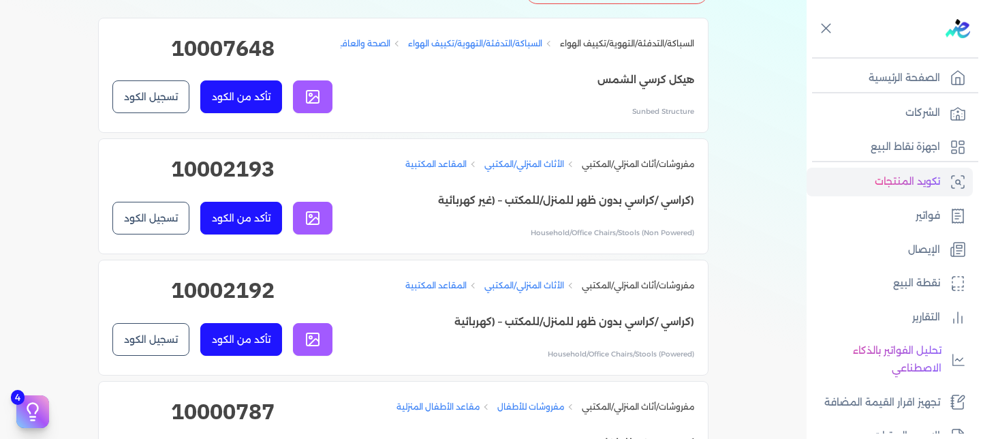
scroll to position [457, 0]
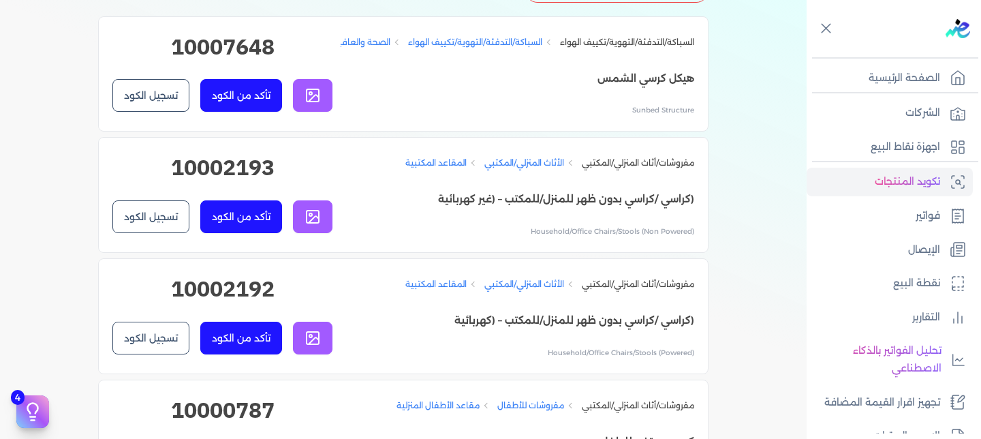
click at [488, 197] on p "(كراسي /كراسي بدون ظهر للمنزل/للمكتب – (غير كهربائية" at bounding box center [549, 200] width 289 height 18
click at [257, 223] on button "تأكد من الكود" at bounding box center [241, 216] width 82 height 33
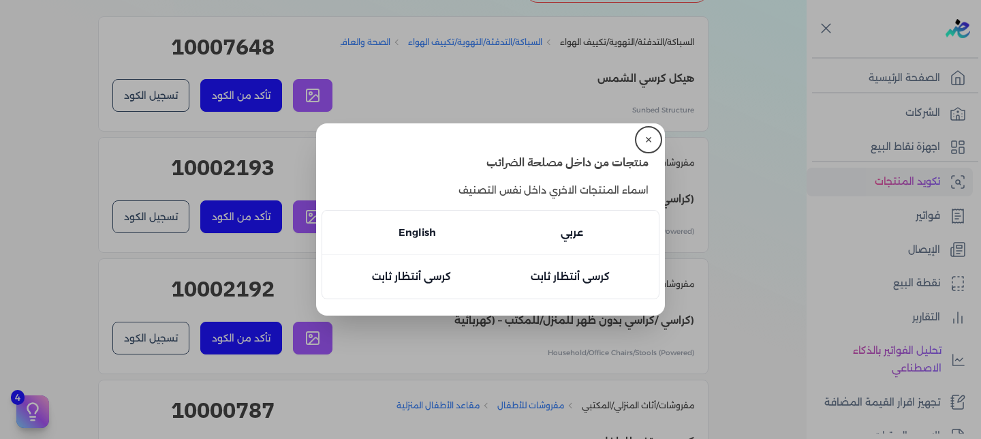
click at [488, 144] on button "✕" at bounding box center [648, 140] width 22 height 22
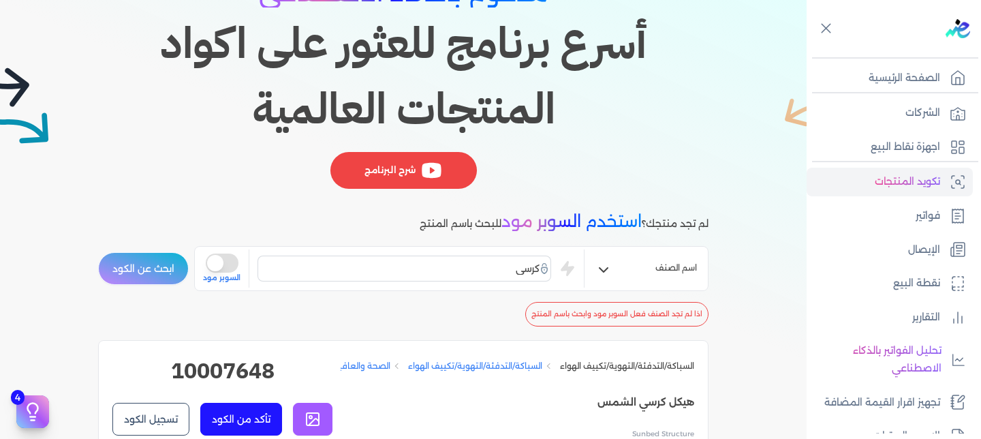
scroll to position [49, 0]
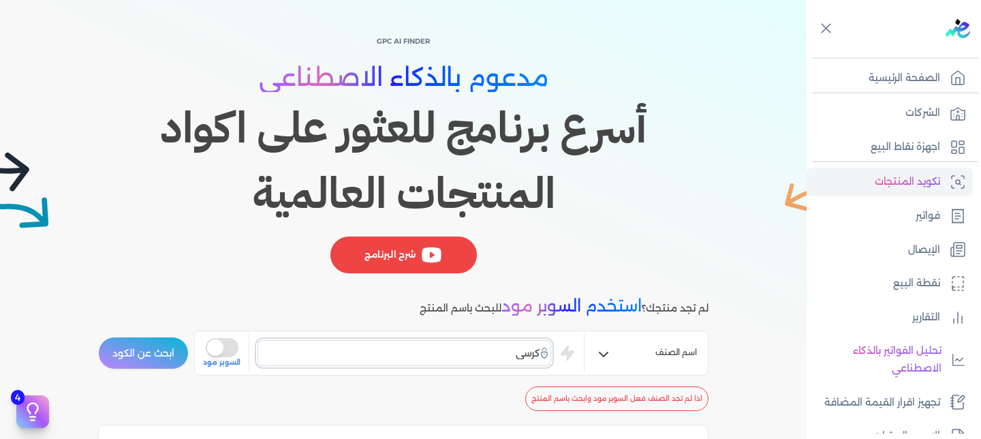
click at [488, 354] on input "كرسي" at bounding box center [403, 353] width 293 height 26
type input "نجيلة صناعي"
click at [98, 336] on button "ابحث عن الكود" at bounding box center [143, 352] width 91 height 33
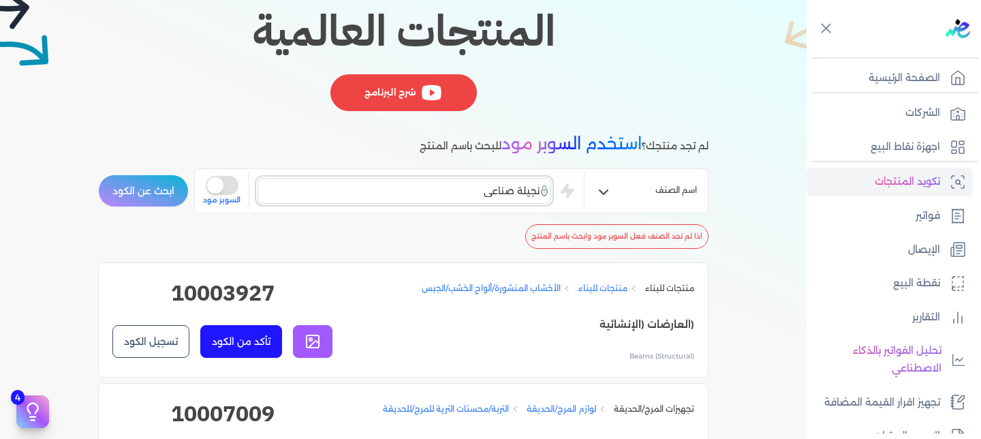
scroll to position [247, 0]
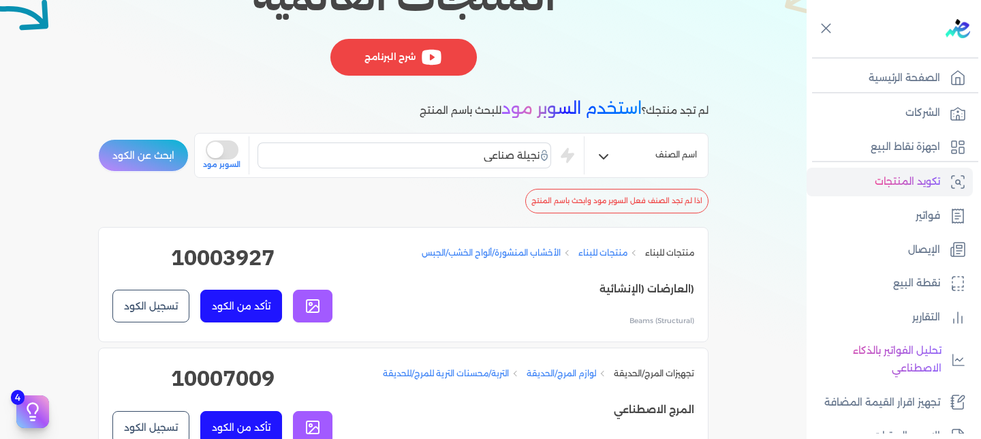
click at [251, 302] on button "تأكد من الكود" at bounding box center [241, 305] width 82 height 33
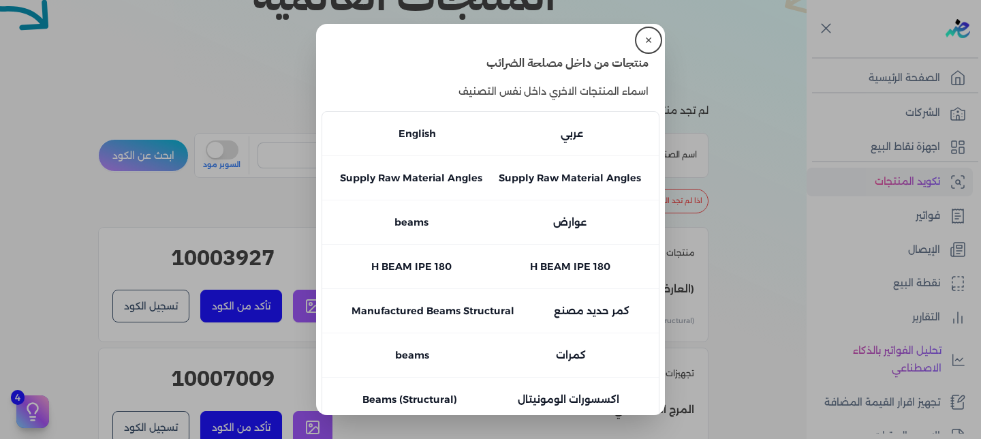
click at [488, 42] on button "✕" at bounding box center [648, 40] width 22 height 22
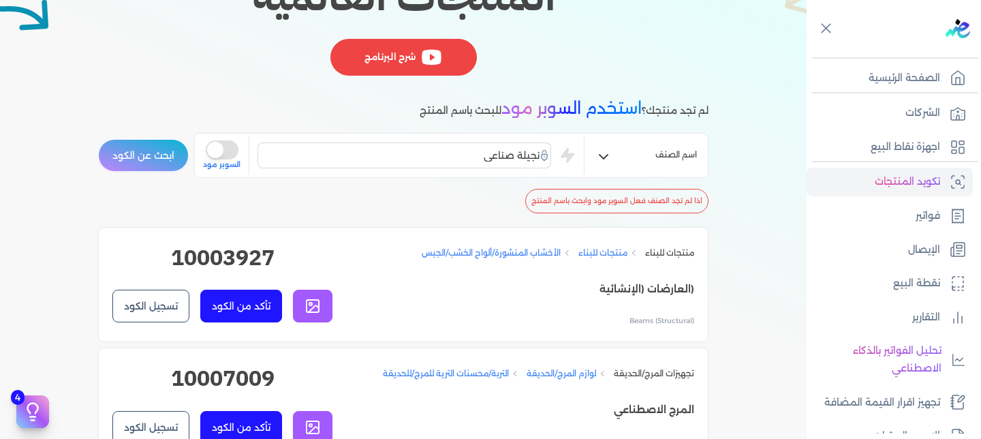
click at [170, 304] on button "تسجيل الكود" at bounding box center [150, 305] width 77 height 33
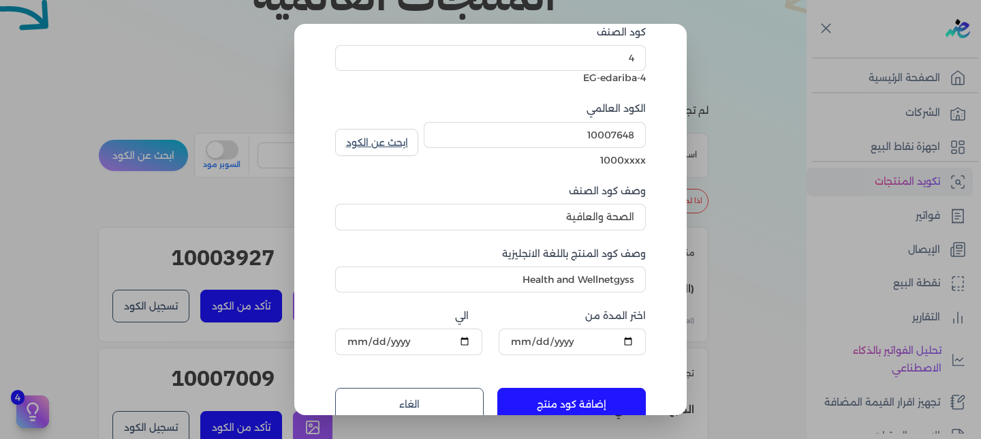
type input "(العارضات (الإنشائية"
type input "Beams (Structural)"
type input "10003927"
type input "الأخشاب المنشورة/ألواح الخشب/الجبس"
type input "Lumber/Wood Panel/Gypsum"
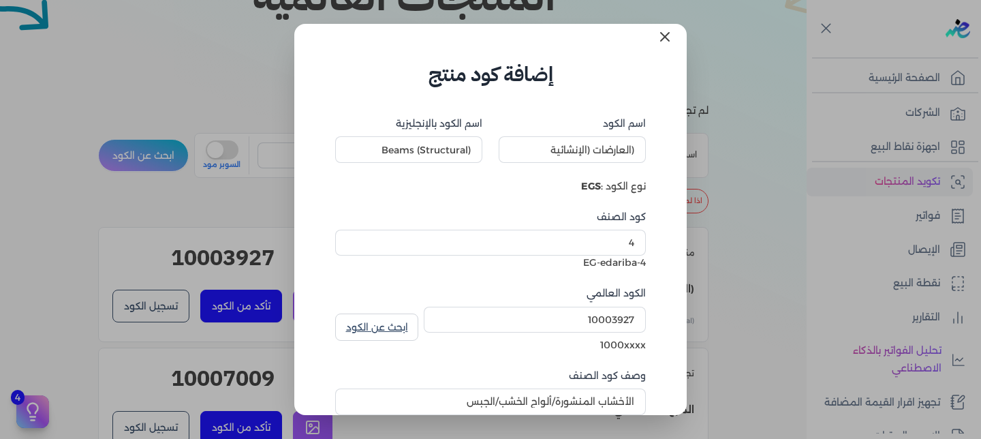
scroll to position [0, 0]
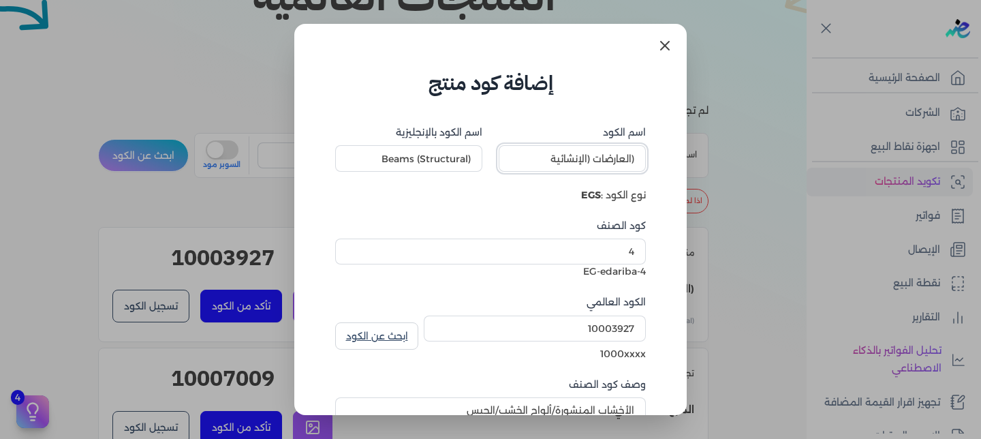
click at [488, 159] on input "(العارضات (الإنشائية" at bounding box center [571, 158] width 147 height 26
type input "("
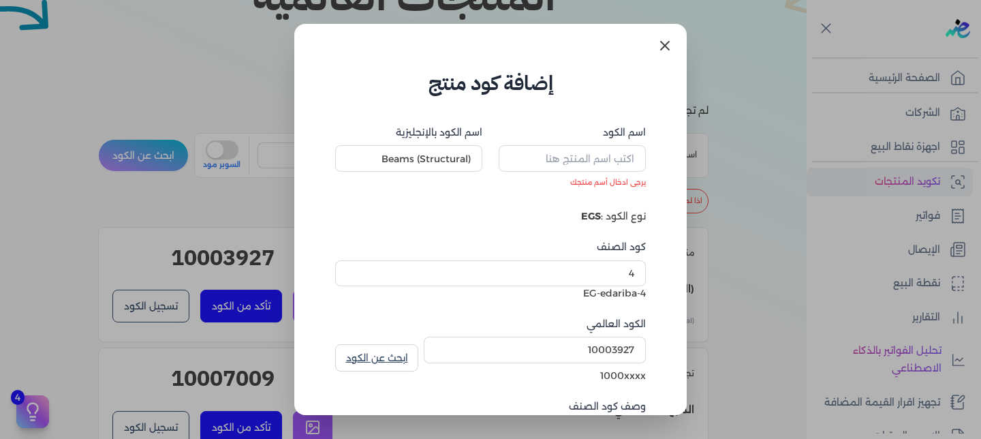
click at [488, 39] on icon at bounding box center [664, 45] width 16 height 16
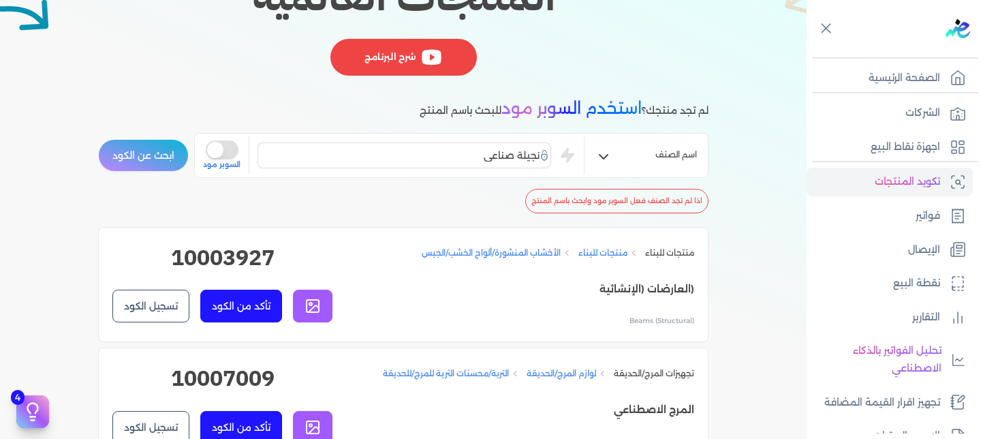
click at [136, 313] on button "تسجيل الكود" at bounding box center [150, 305] width 77 height 33
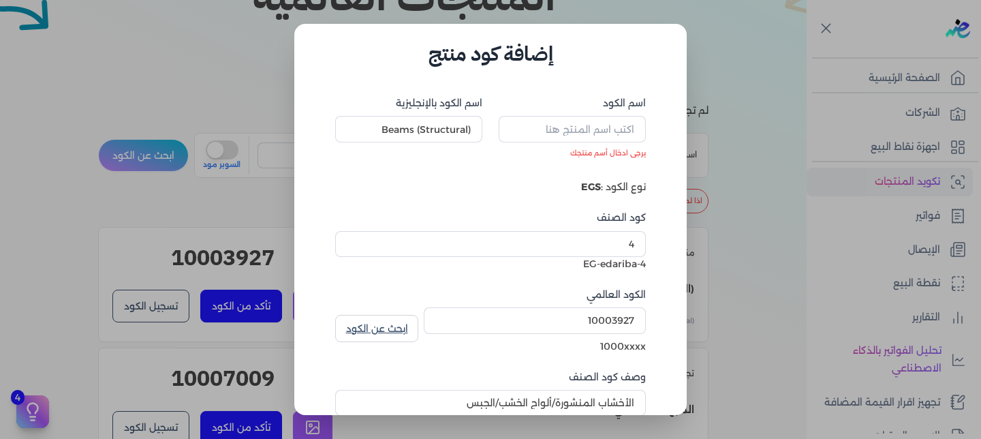
scroll to position [30, 0]
click at [488, 313] on input "10003927" at bounding box center [535, 319] width 222 height 26
click at [488, 129] on input "اسم الكود" at bounding box center [571, 128] width 147 height 26
click at [488, 125] on input "اسم الكود" at bounding box center [571, 128] width 147 height 26
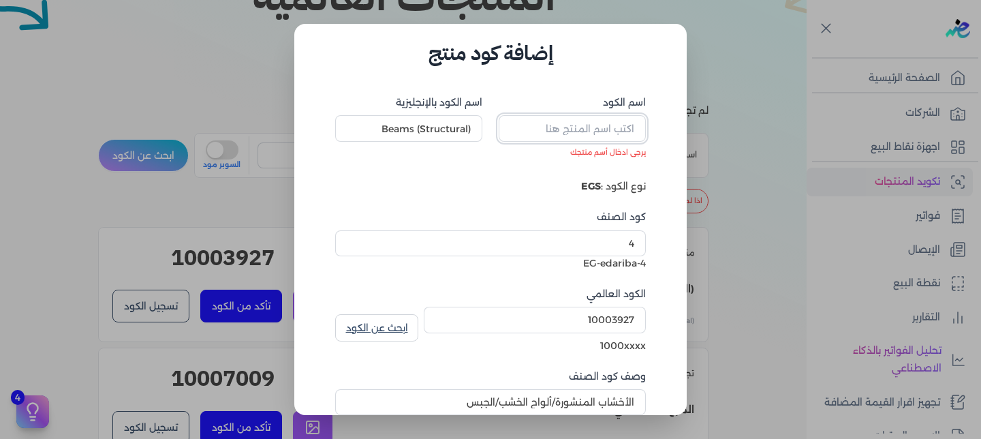
click at [488, 125] on input "اسم الكود" at bounding box center [571, 128] width 147 height 26
click at [488, 183] on label "نوع الكود : EGS" at bounding box center [613, 186] width 65 height 12
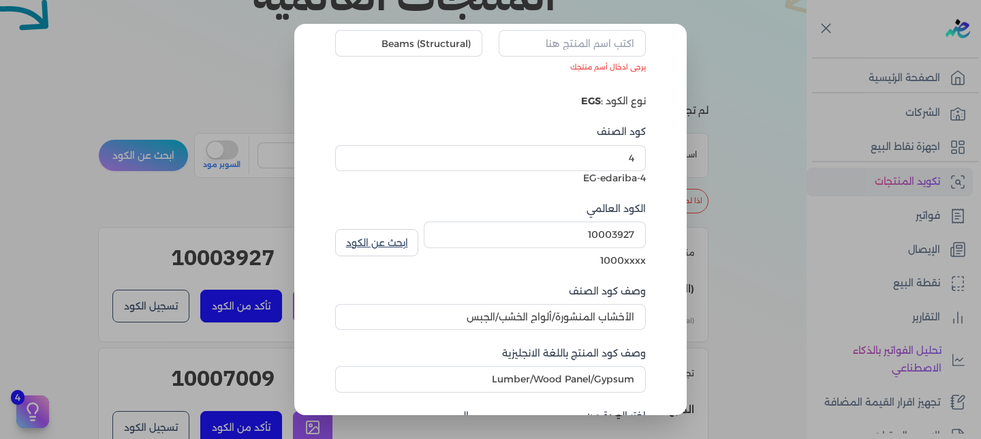
scroll to position [122, 0]
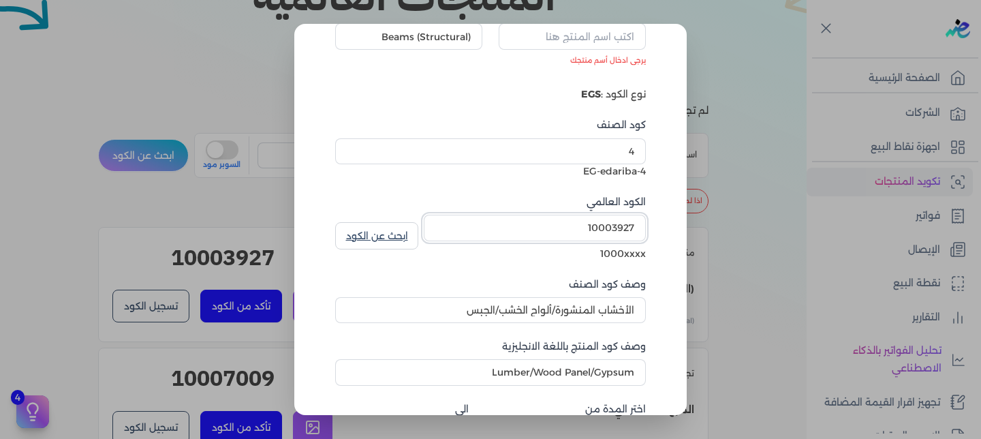
click at [488, 225] on input "10003927" at bounding box center [535, 228] width 222 height 26
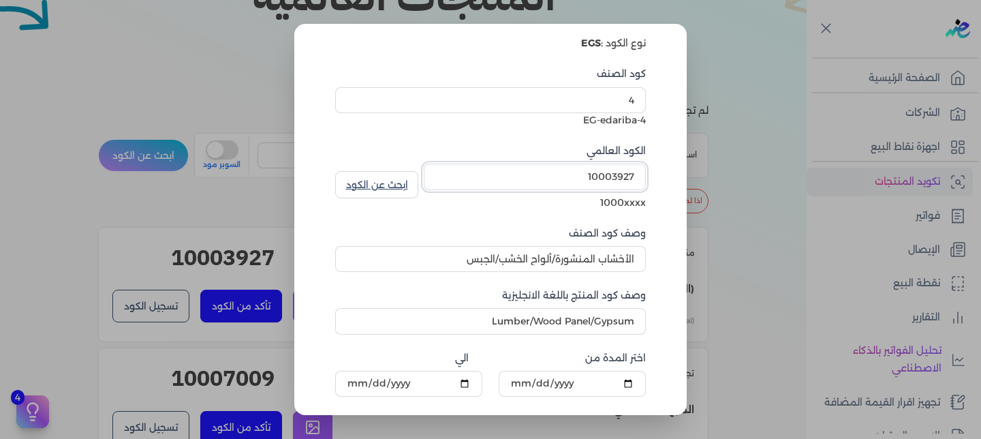
scroll to position [0, 0]
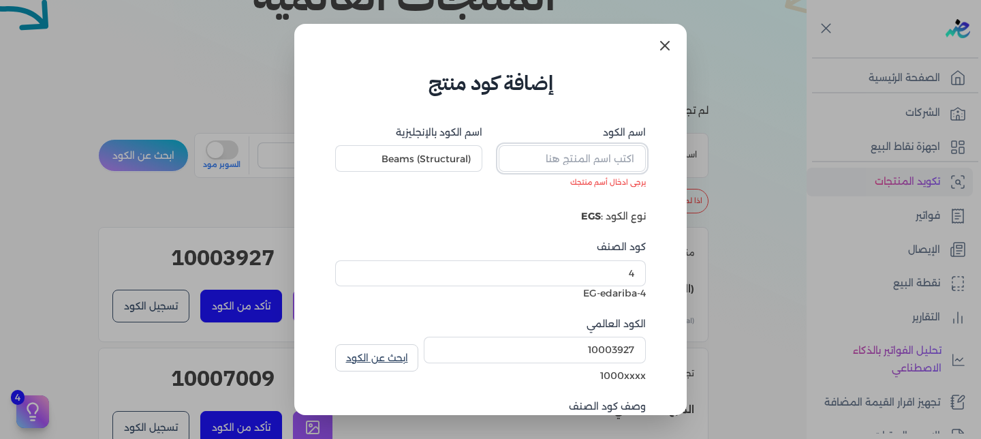
click at [488, 152] on input "اسم الكود" at bounding box center [571, 158] width 147 height 26
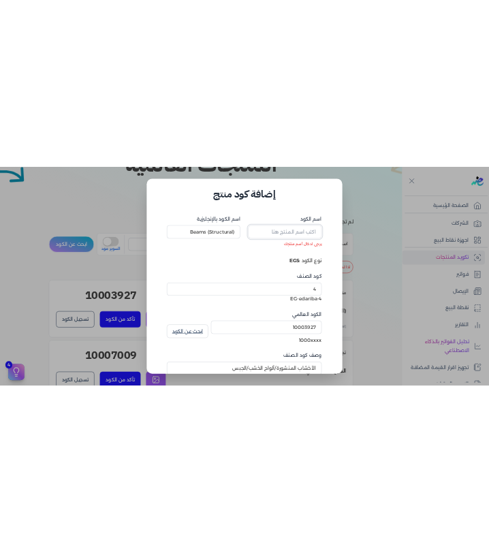
scroll to position [29, 0]
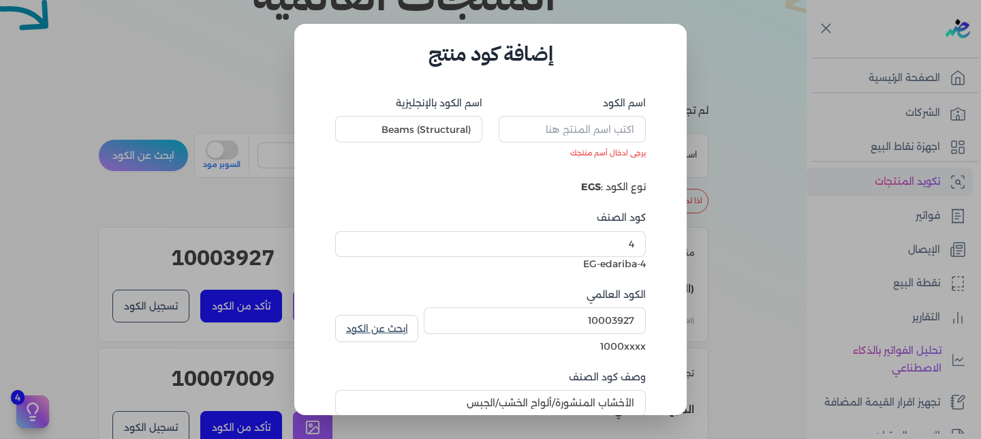
click at [488, 184] on form "اسم الكود يرجى ادخال أسم منتجك اسم الكود بالإنجليزية Beams (Structural) نوع الك…" at bounding box center [490, 344] width 338 height 550
click at [488, 135] on dialog "إضافة كود منتج اسم الكود يرجى ادخال أسم منتجك اسم الكود بالإنجليزية Beams (Stru…" at bounding box center [490, 219] width 981 height 439
click at [488, 136] on dialog "إضافة كود منتج اسم الكود يرجى ادخال أسم منتجك اسم الكود بالإنجليزية Beams (Stru…" at bounding box center [490, 219] width 981 height 439
click at [488, 47] on dialog "إضافة كود منتج اسم الكود يرجى ادخال أسم منتجك اسم الكود بالإنجليزية Beams (Stru…" at bounding box center [490, 219] width 981 height 439
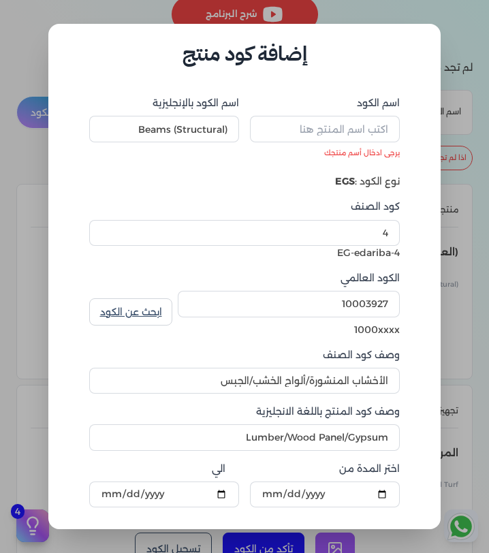
click at [0, 91] on dialog "إضافة كود منتج اسم الكود يرجى ادخال أسم منتجك اسم الكود بالإنجليزية Beams (Stru…" at bounding box center [244, 276] width 489 height 553
click at [462, 175] on dialog "إضافة كود منتج اسم الكود يرجى ادخال أسم منتجك اسم الكود بالإنجليزية Beams (Stru…" at bounding box center [244, 276] width 489 height 553
click at [21, 133] on dialog "إضافة كود منتج اسم الكود يرجى ادخال أسم منتجك اسم الكود بالإنجليزية Beams (Stru…" at bounding box center [244, 276] width 489 height 553
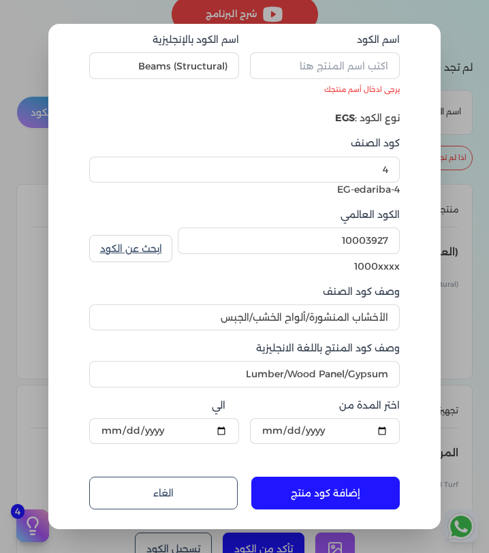
scroll to position [114, 0]
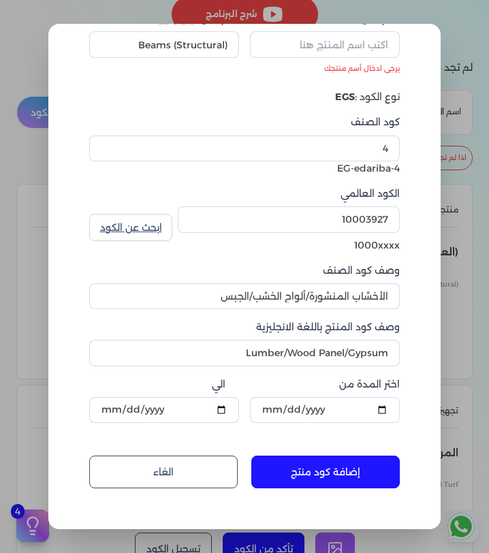
click at [174, 477] on link "الغاء" at bounding box center [163, 472] width 148 height 33
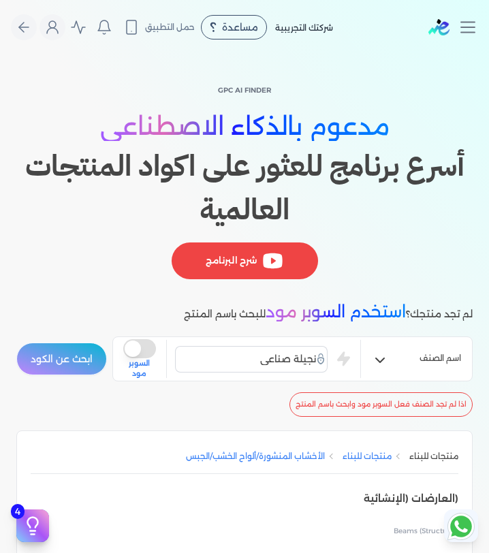
scroll to position [1, 0]
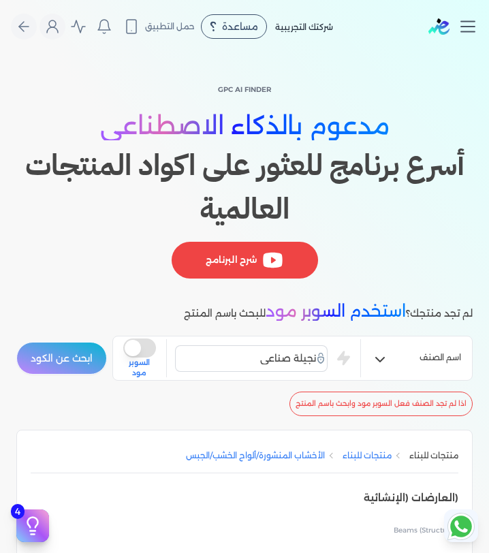
click at [466, 30] on icon "Toggle navigation" at bounding box center [468, 26] width 20 height 20
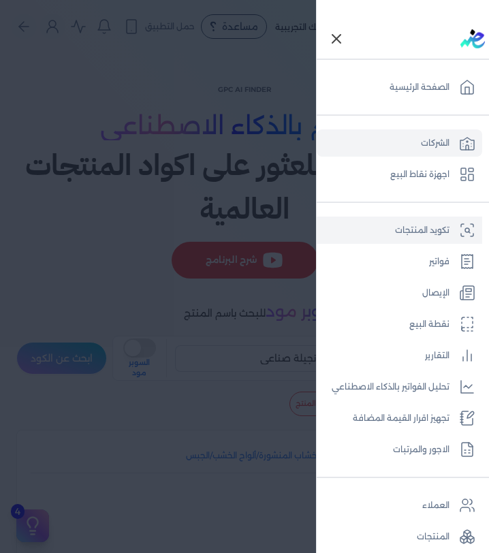
click at [417, 147] on link "الشركات" at bounding box center [399, 142] width 165 height 27
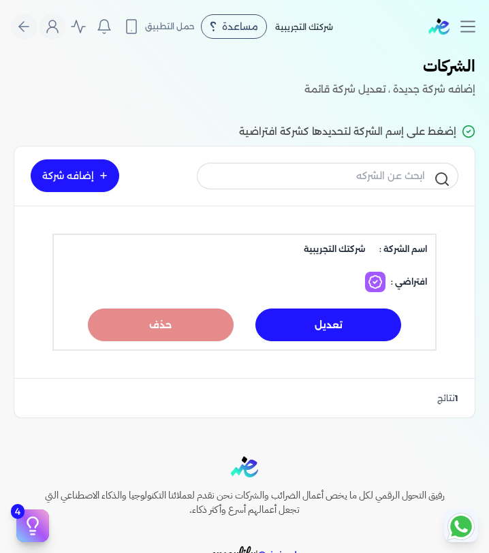
click at [91, 183] on link "إضافه شركة" at bounding box center [75, 175] width 89 height 33
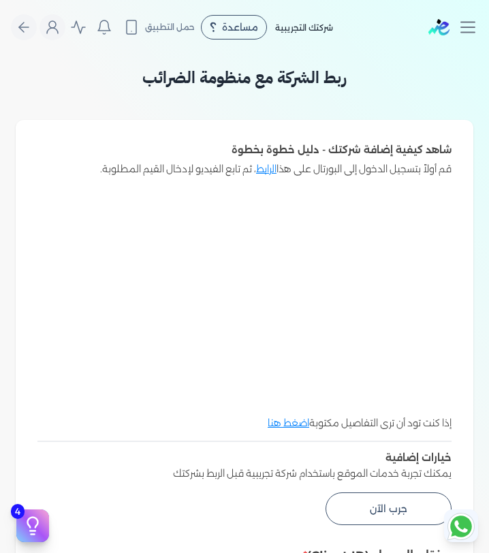
click at [33, 548] on div "مفتاح العميل (Client ID) مفتاح العميل (Client ID) هو كود خاص بشركتك يتم انشاؤه …" at bounding box center [245, 468] width 458 height 697
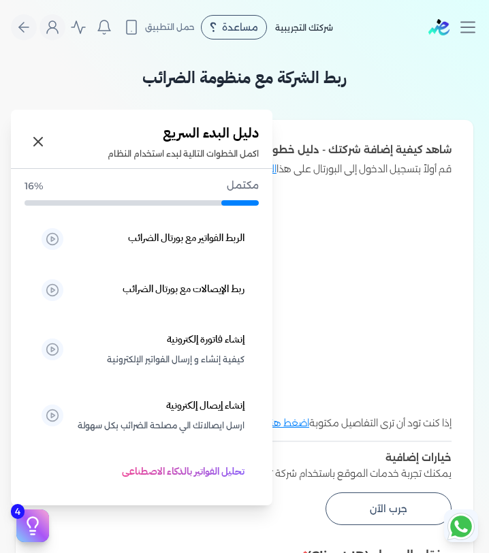
click at [31, 537] on button "4" at bounding box center [32, 525] width 33 height 33
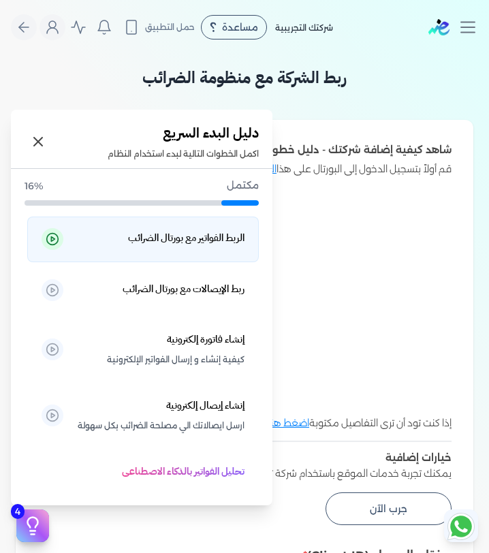
click at [189, 235] on h5 "الربط الفواتير مع بورتال الضرائب" at bounding box center [186, 238] width 116 height 18
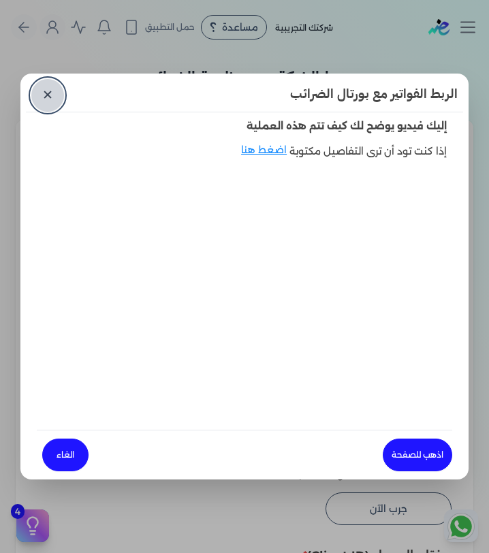
click at [45, 97] on link "✕" at bounding box center [47, 95] width 33 height 33
